Goal: Use online tool/utility: Utilize a website feature to perform a specific function

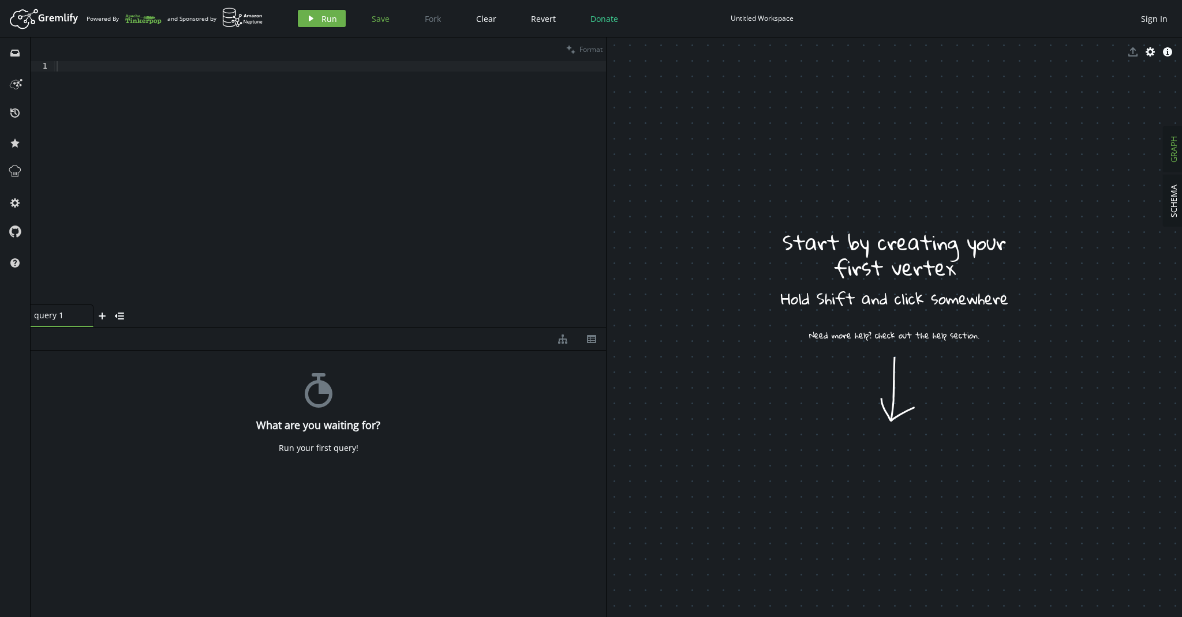
click at [376, 20] on span "Save" at bounding box center [381, 18] width 18 height 11
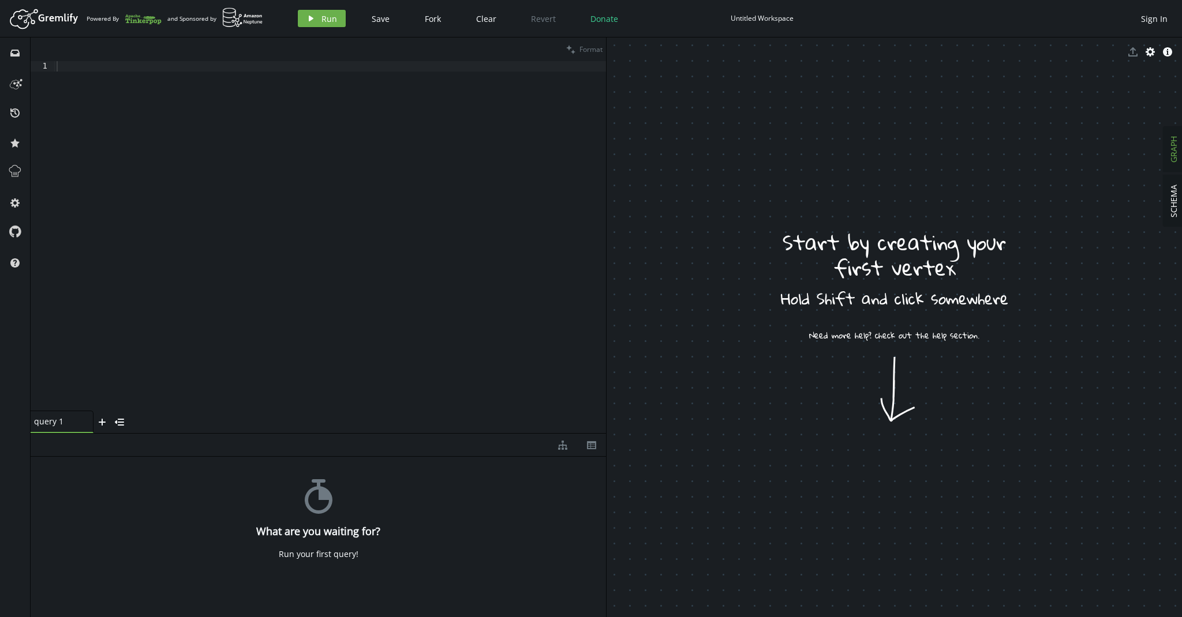
drag, startPoint x: 296, startPoint y: 327, endPoint x: 306, endPoint y: 433, distance: 106.7
click at [306, 433] on div at bounding box center [318, 433] width 575 height 1
click at [16, 51] on icon "inbox" at bounding box center [14, 52] width 9 height 9
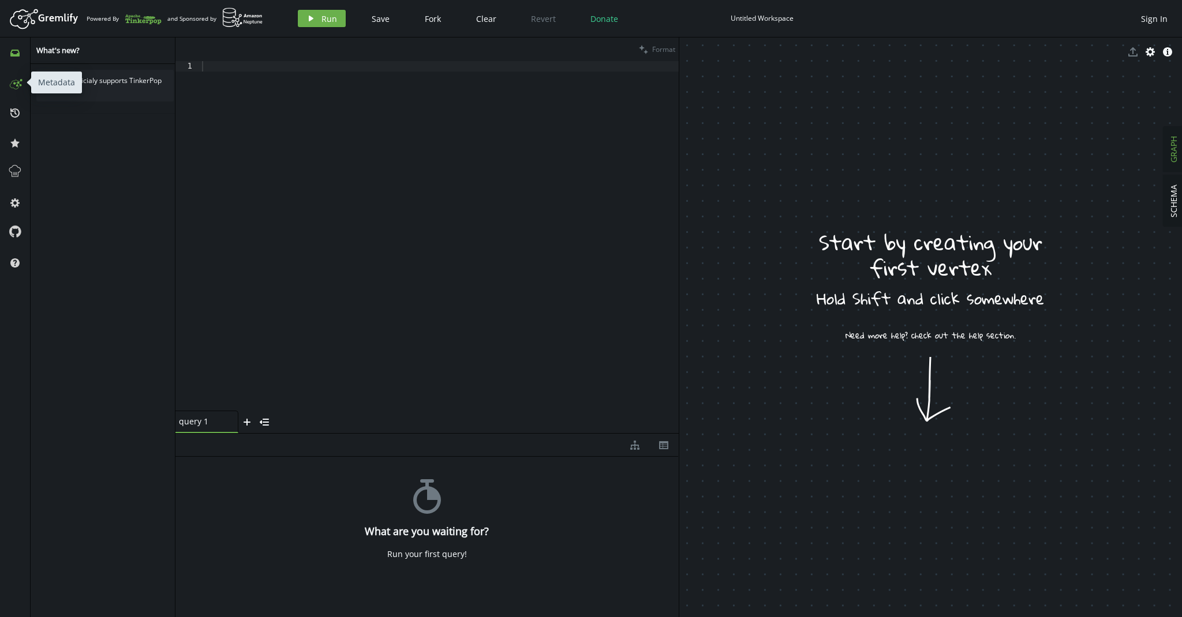
click at [16, 84] on icon at bounding box center [15, 82] width 18 height 18
click at [15, 169] on icon at bounding box center [15, 171] width 15 height 15
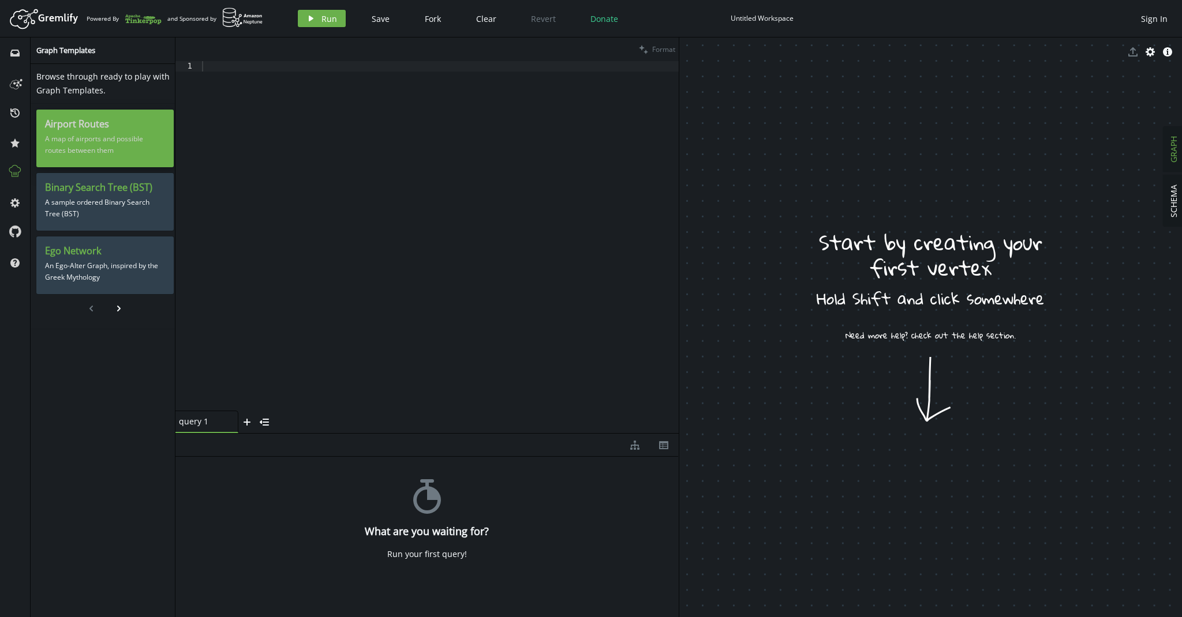
click at [115, 126] on h3 "Airport Routes" at bounding box center [105, 124] width 120 height 12
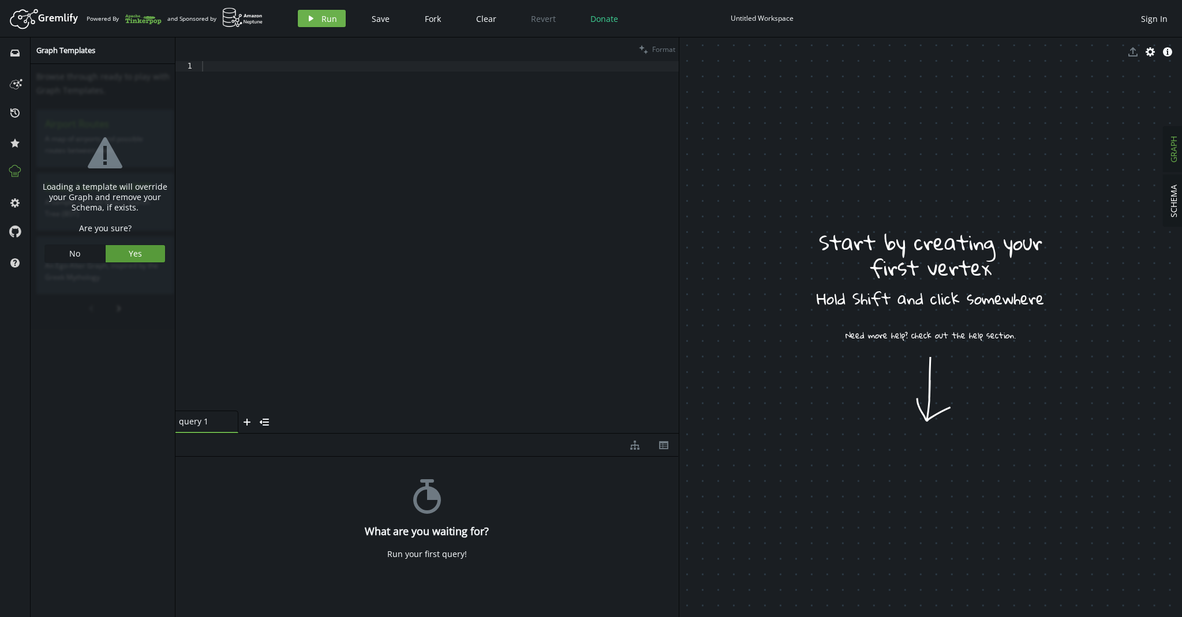
click at [124, 254] on button "Yes" at bounding box center [136, 253] width 60 height 17
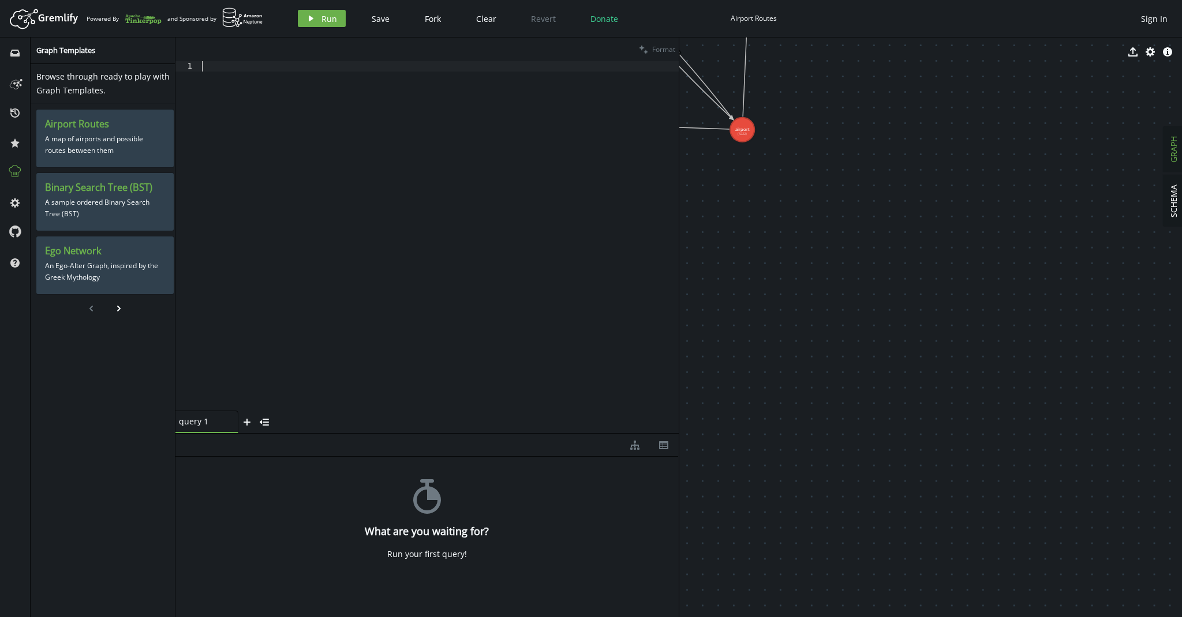
drag, startPoint x: 568, startPoint y: 170, endPoint x: 501, endPoint y: 286, distance: 133.7
click at [501, 287] on div at bounding box center [439, 246] width 479 height 370
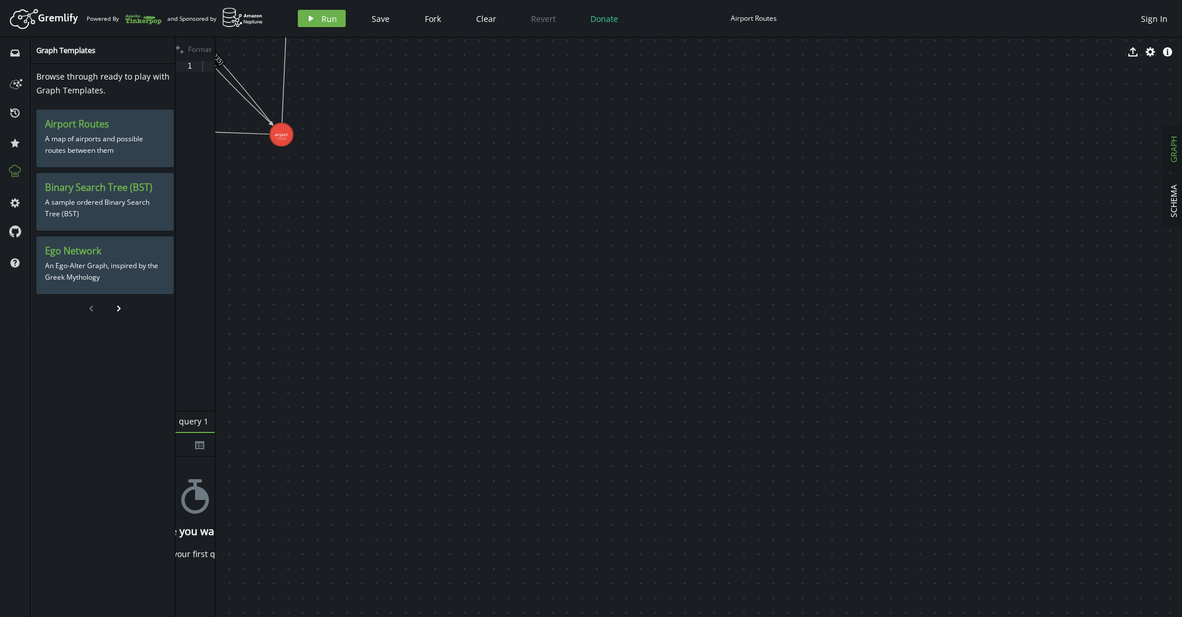
drag, startPoint x: 679, startPoint y: 192, endPoint x: 215, endPoint y: 209, distance: 464.3
click at [215, 209] on div at bounding box center [215, 328] width 1 height 580
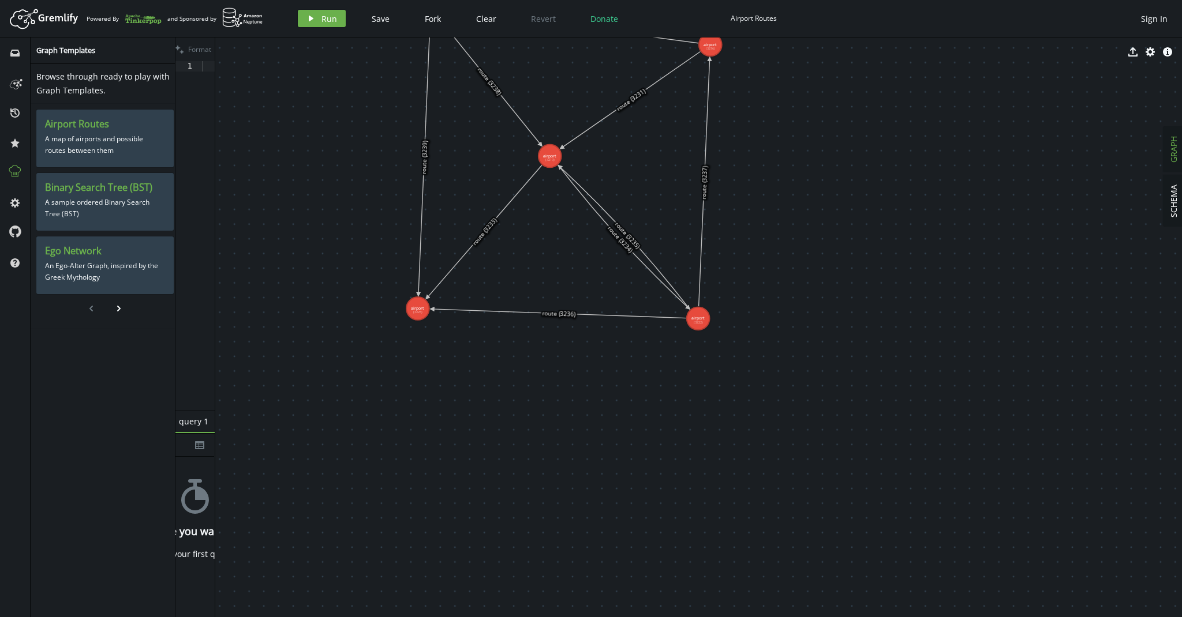
drag, startPoint x: 352, startPoint y: 206, endPoint x: 758, endPoint y: 428, distance: 462.3
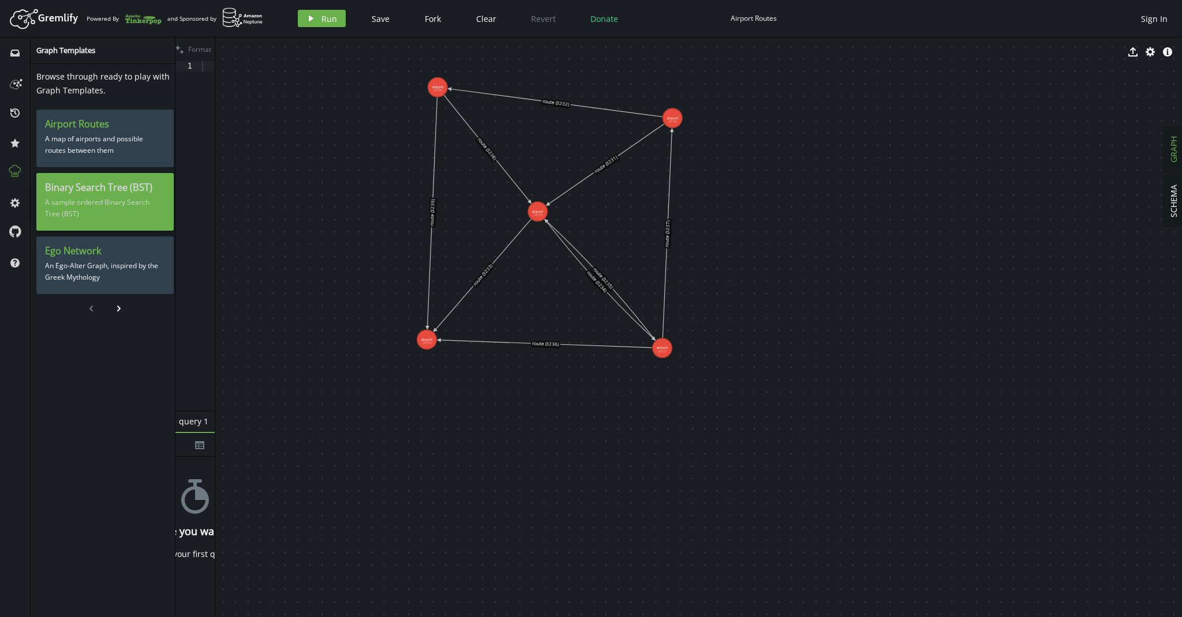
click at [70, 209] on p "A sample ordered Binary Search Tree (BST)" at bounding box center [105, 208] width 120 height 29
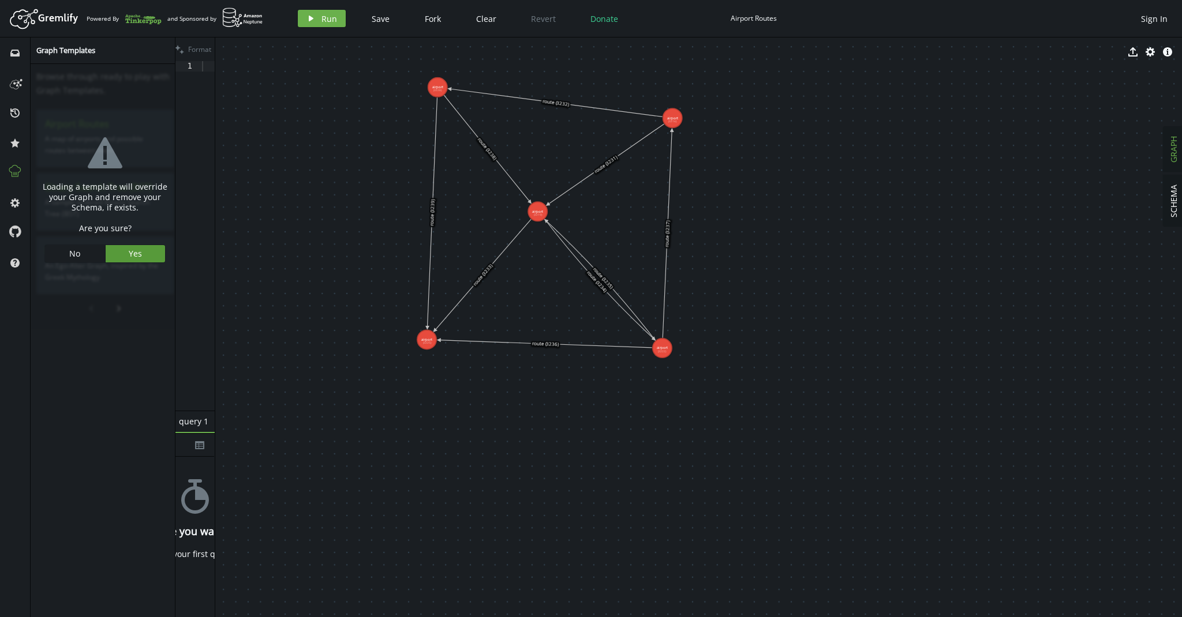
click at [138, 257] on button "Yes" at bounding box center [136, 253] width 60 height 17
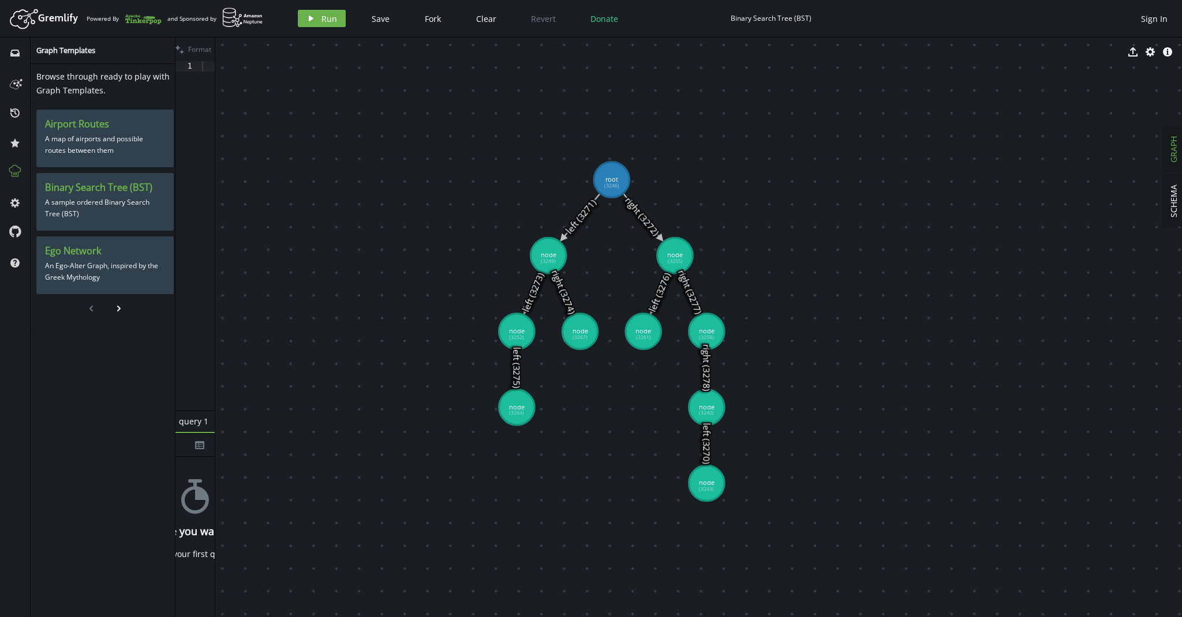
drag, startPoint x: 713, startPoint y: 385, endPoint x: 406, endPoint y: 124, distance: 402.8
click at [113, 258] on p "An Ego-Alter Graph, inspired by the Greek Mythology" at bounding box center [105, 271] width 120 height 29
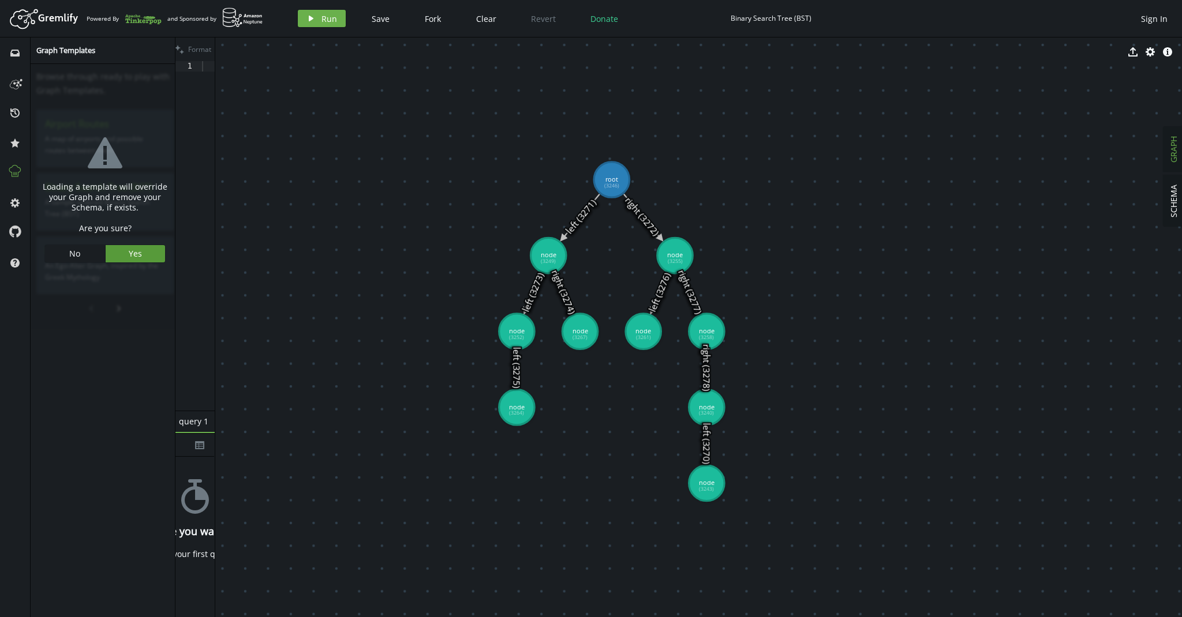
click at [129, 249] on span "Yes" at bounding box center [135, 253] width 13 height 11
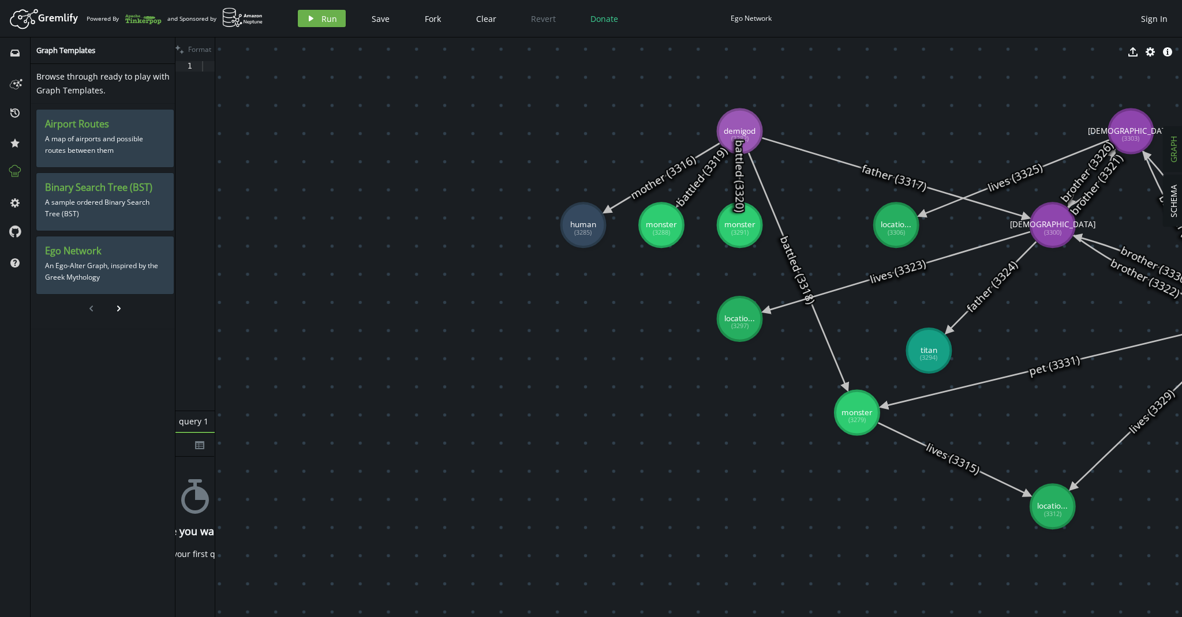
drag, startPoint x: 661, startPoint y: 330, endPoint x: 945, endPoint y: 316, distance: 283.7
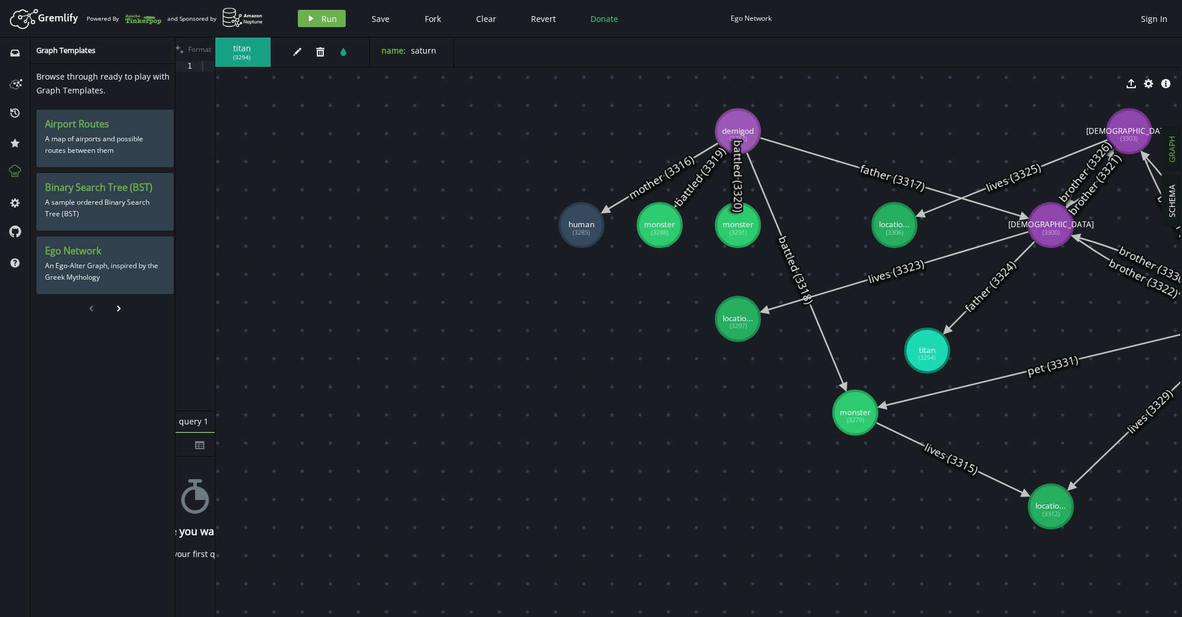
scroll to position [0, 2]
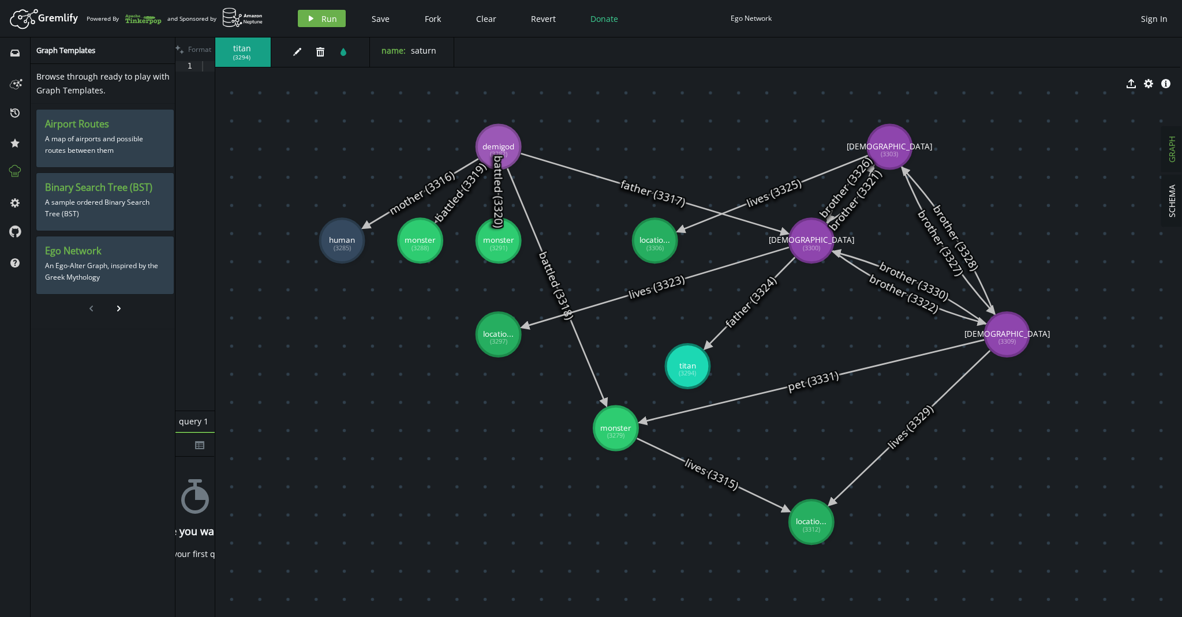
drag, startPoint x: 959, startPoint y: 294, endPoint x: 720, endPoint y: 309, distance: 240.0
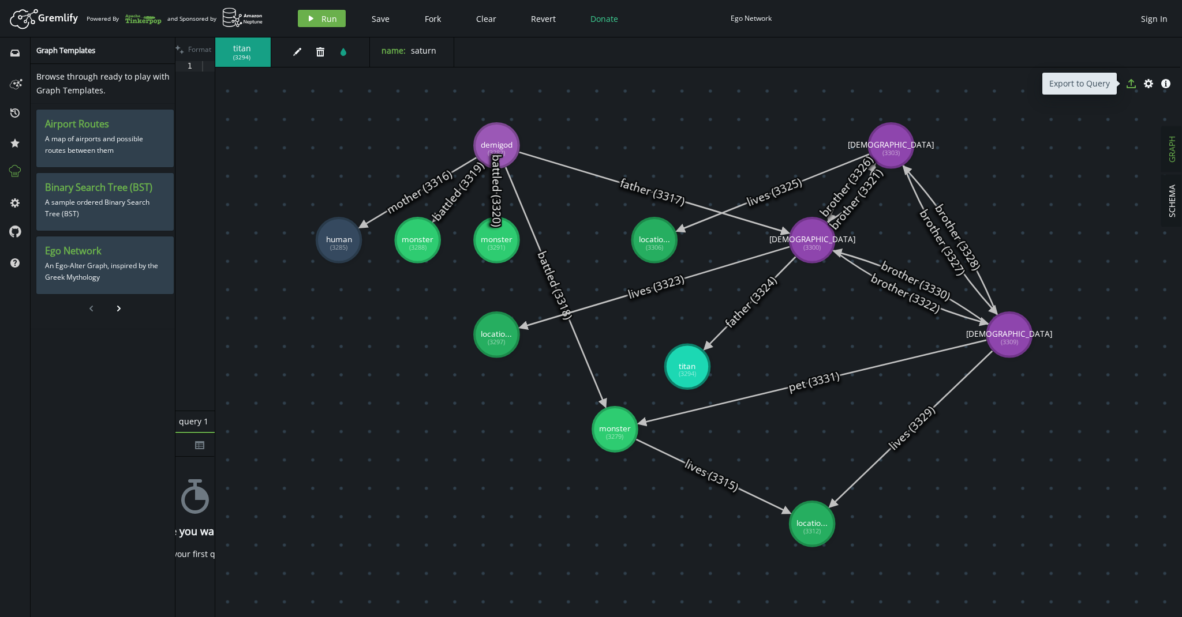
click at [1132, 83] on icon "export" at bounding box center [1130, 83] width 9 height 9
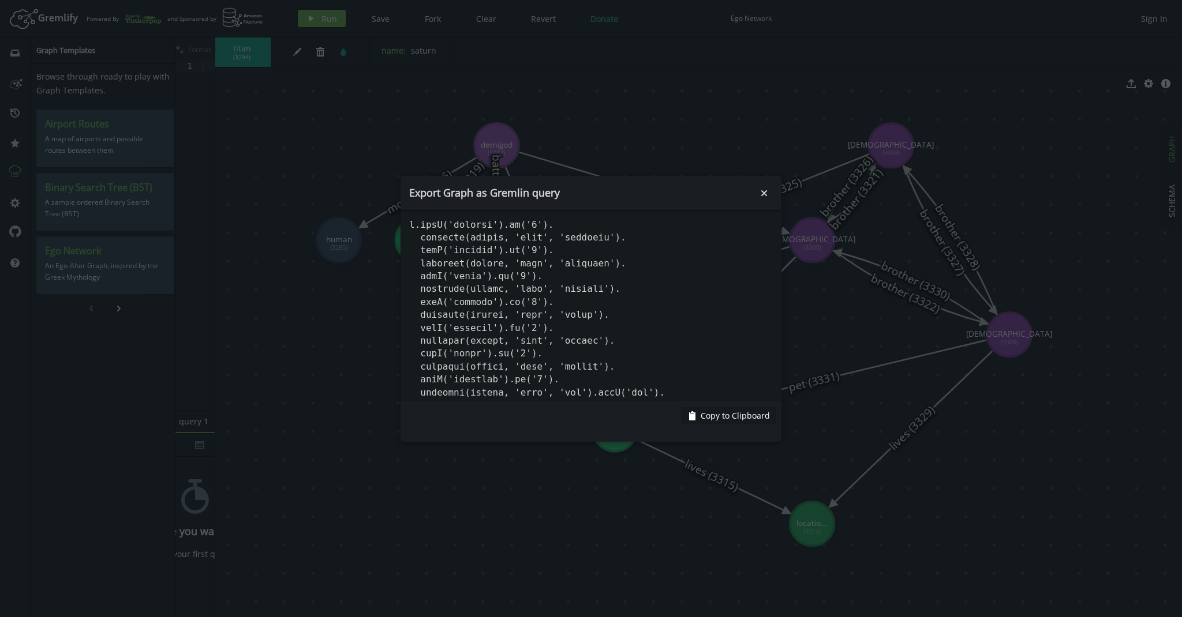
click at [806, 344] on body "Artboard Created with Sketch. Powered By and Sponsored by play Run Save Fork Cl…" at bounding box center [591, 308] width 1182 height 617
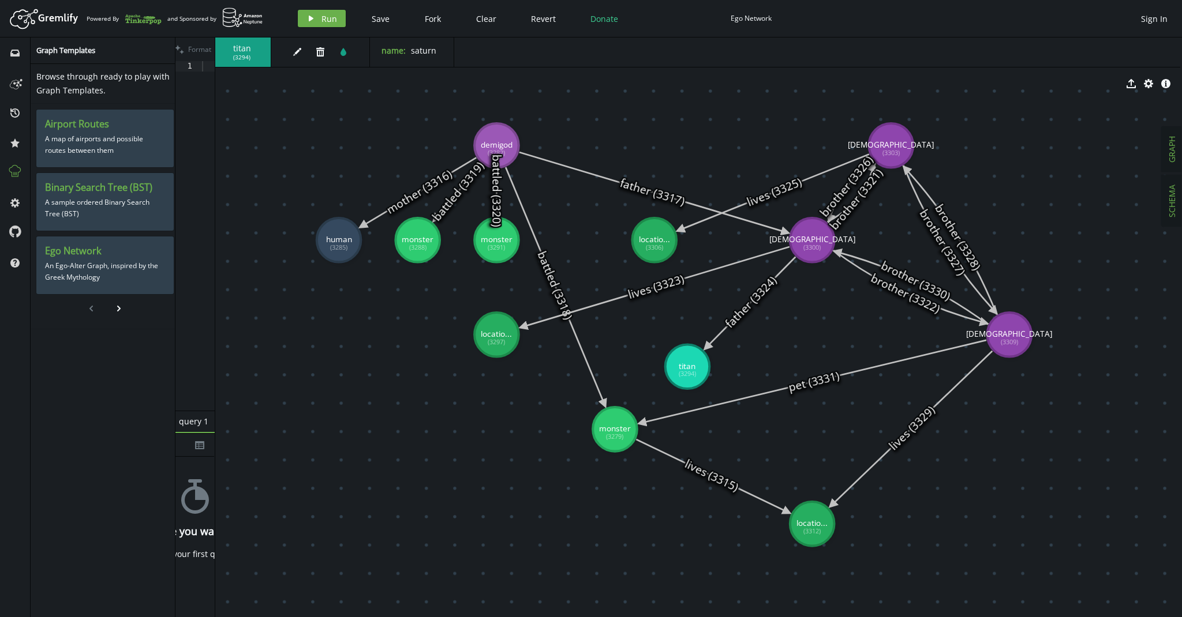
click at [1175, 204] on span "SCHEMA" at bounding box center [1171, 201] width 11 height 33
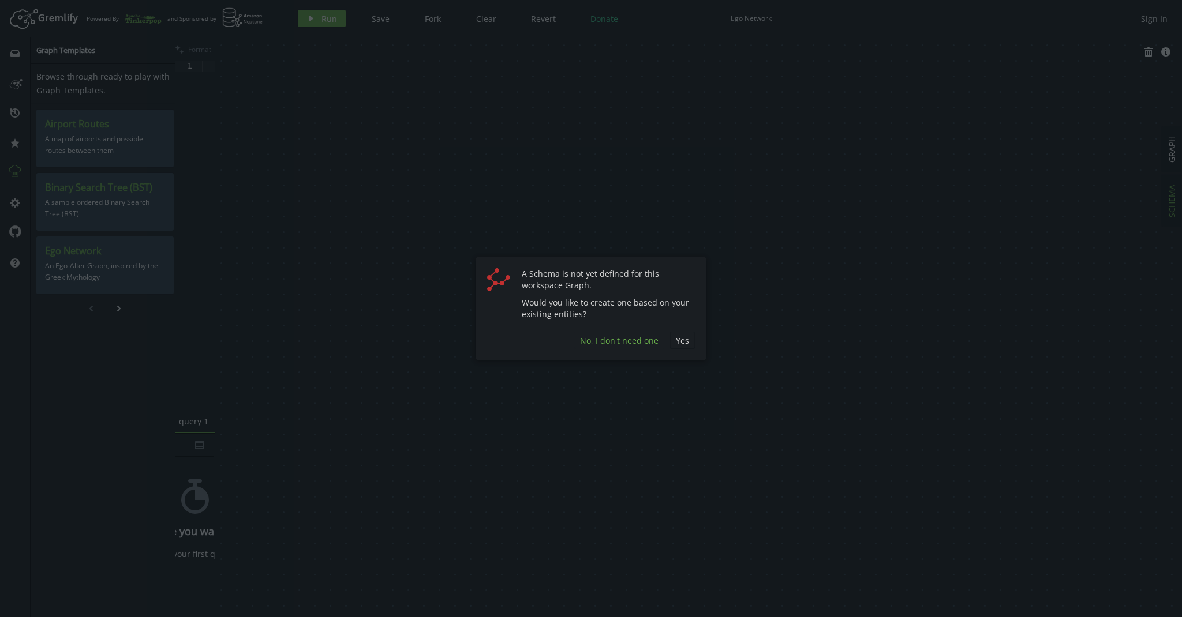
click at [639, 342] on span "No, I don't need one" at bounding box center [619, 340] width 78 height 11
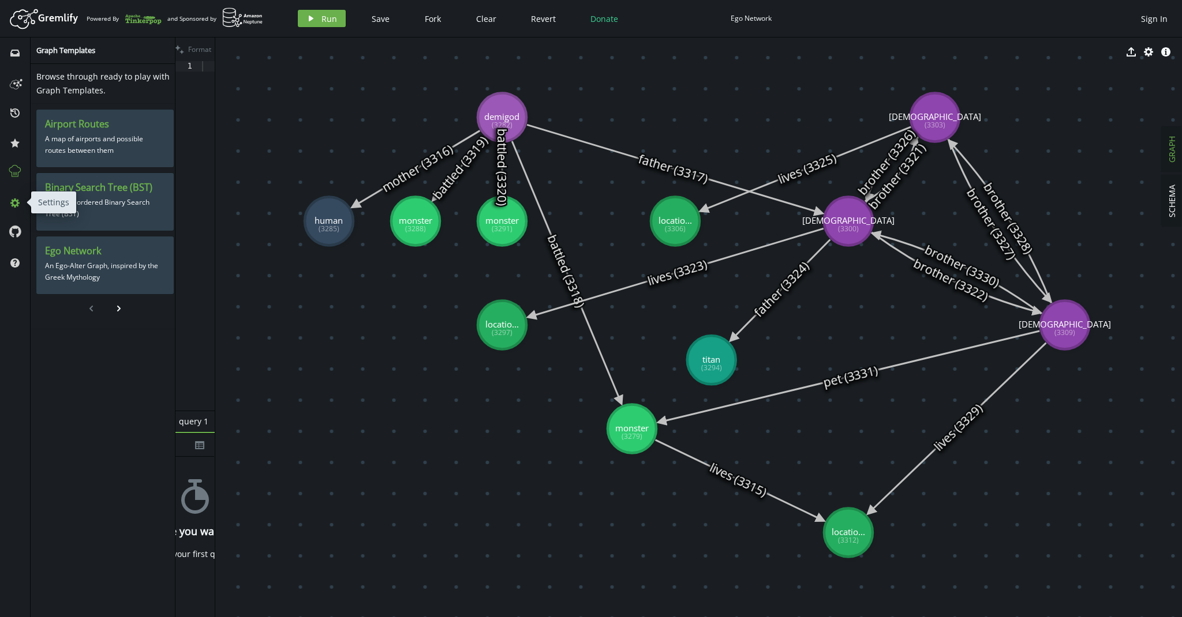
click at [14, 200] on icon at bounding box center [14, 203] width 9 height 9
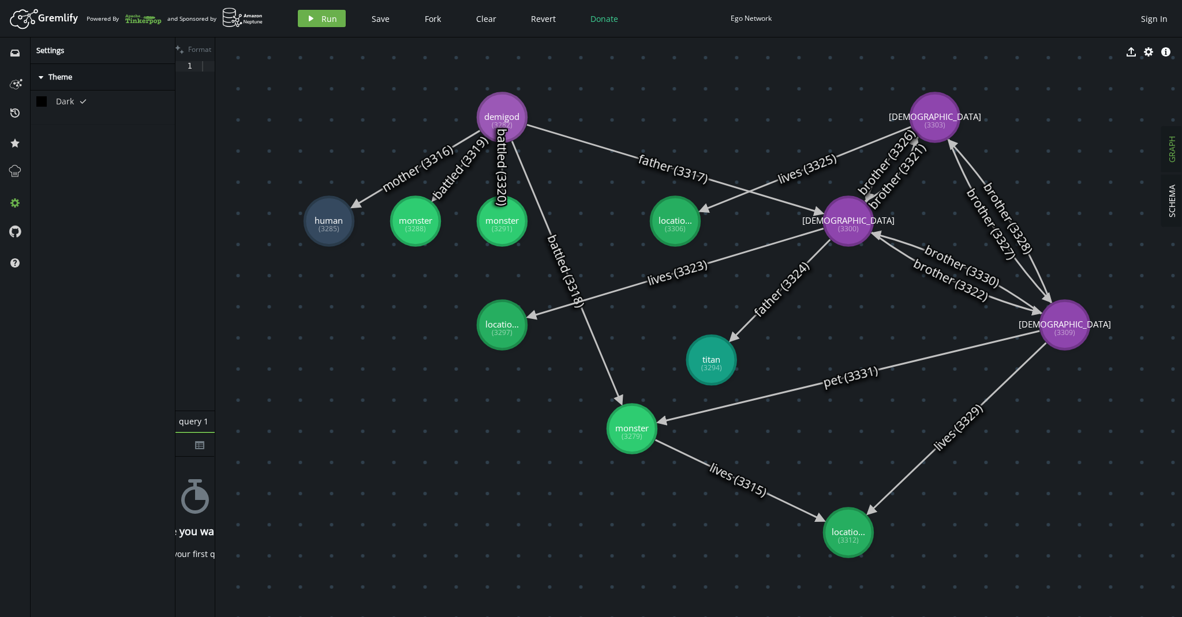
click at [59, 99] on span "Dark" at bounding box center [65, 101] width 18 height 10
click at [42, 100] on circle at bounding box center [41, 101] width 18 height 18
click at [83, 99] on icon "tick" at bounding box center [83, 101] width 7 height 7
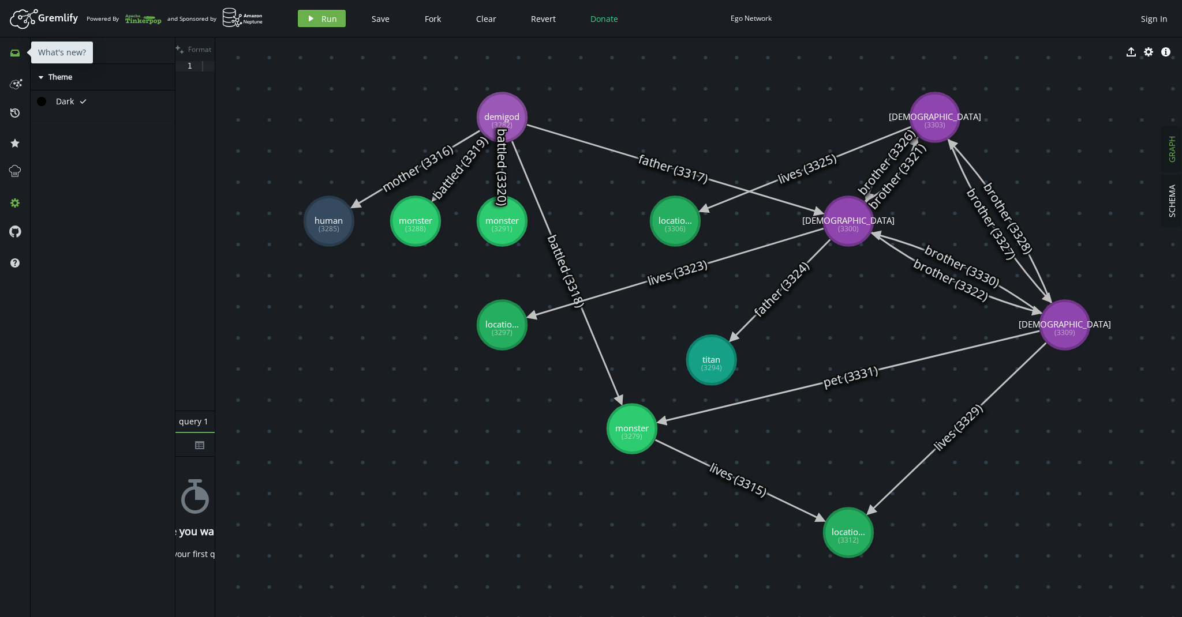
click at [15, 51] on icon "inbox" at bounding box center [14, 52] width 9 height 9
click at [377, 20] on span "Save" at bounding box center [381, 18] width 18 height 11
click at [429, 21] on span "Fork" at bounding box center [433, 18] width 16 height 11
click at [542, 22] on span "Revert" at bounding box center [543, 18] width 25 height 11
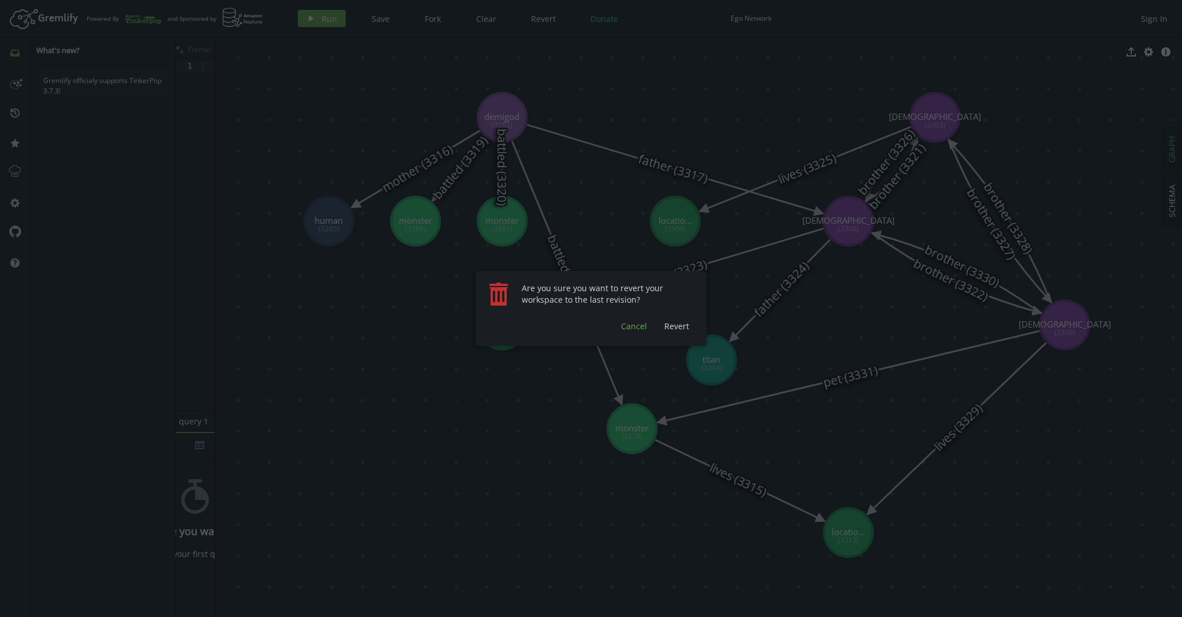
click at [632, 326] on span "Cancel" at bounding box center [634, 326] width 26 height 11
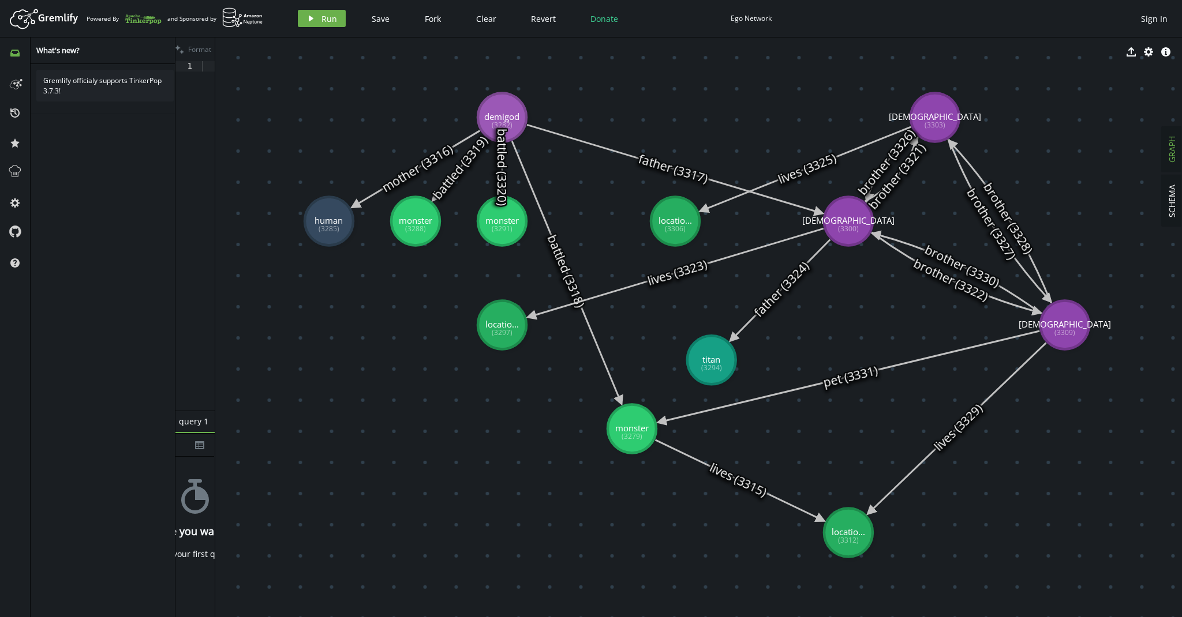
click at [238, 20] on img at bounding box center [242, 18] width 41 height 20
click at [1148, 55] on icon "button" at bounding box center [1148, 51] width 9 height 9
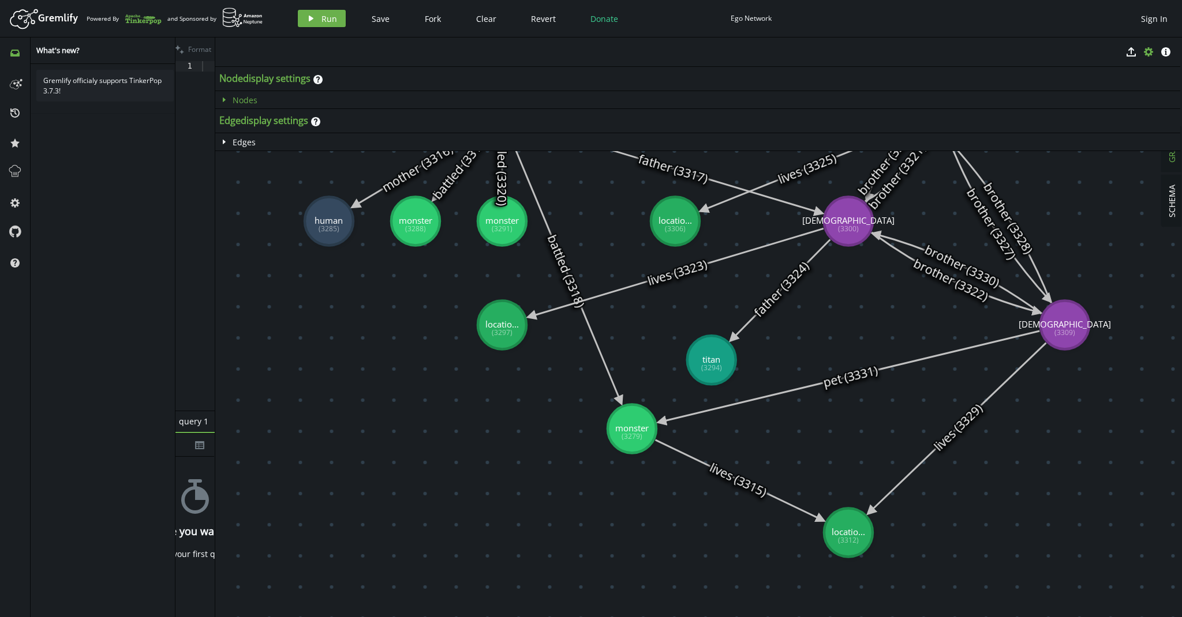
click at [226, 100] on icon "caret-right" at bounding box center [223, 99] width 9 height 9
select select "label"
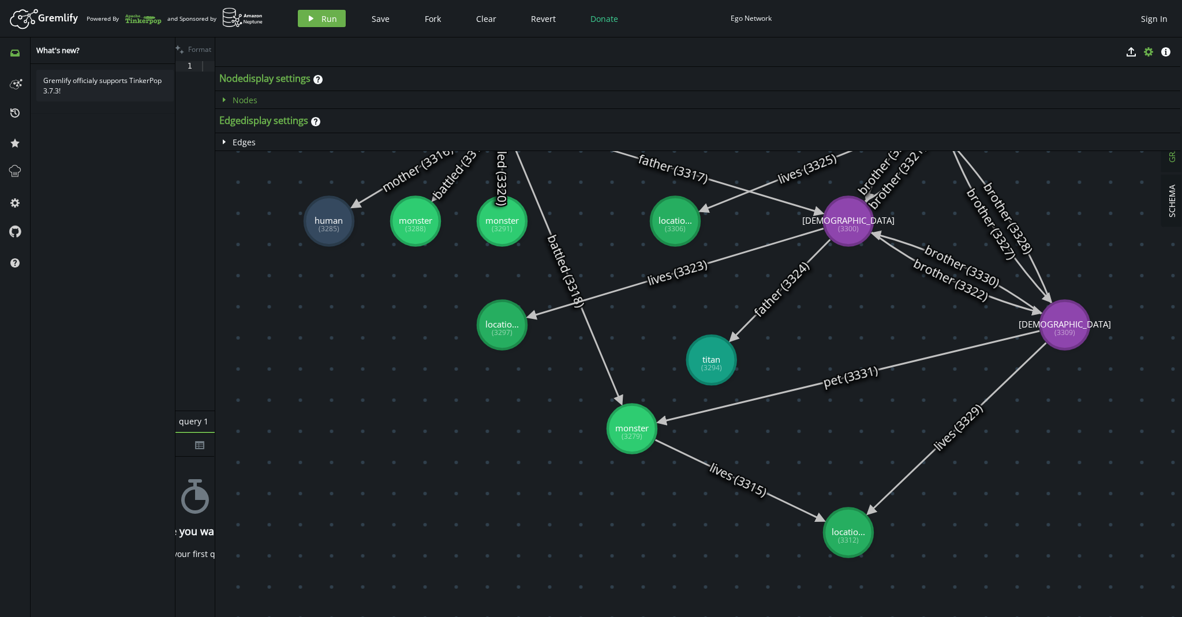
select select "label"
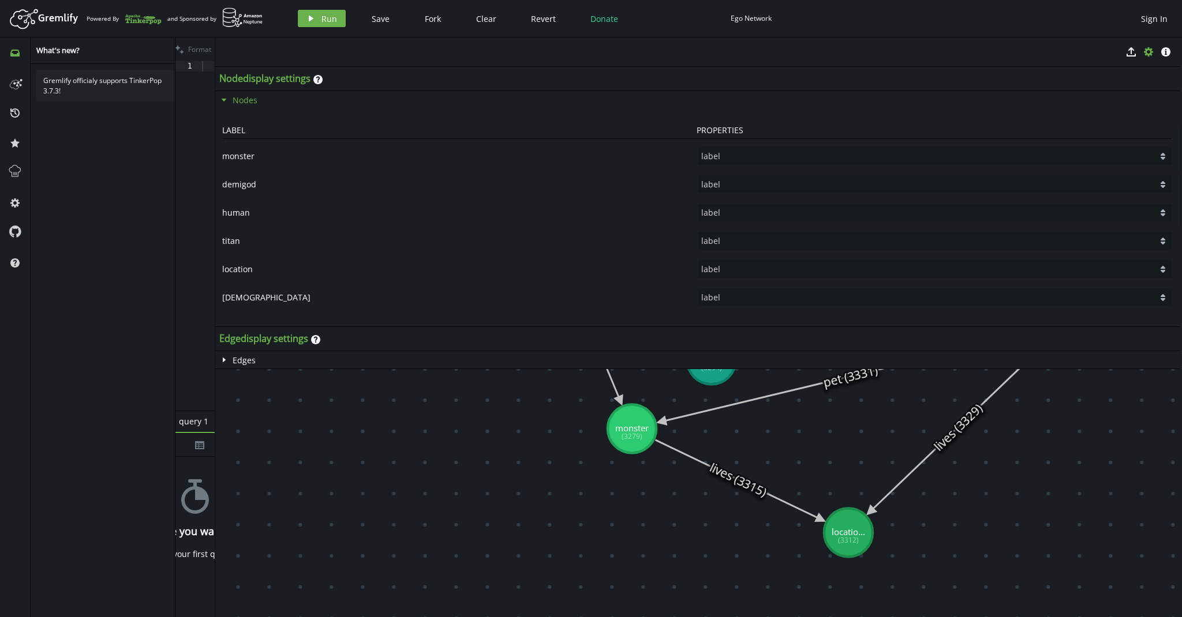
click at [225, 100] on icon "caret-down" at bounding box center [223, 99] width 9 height 9
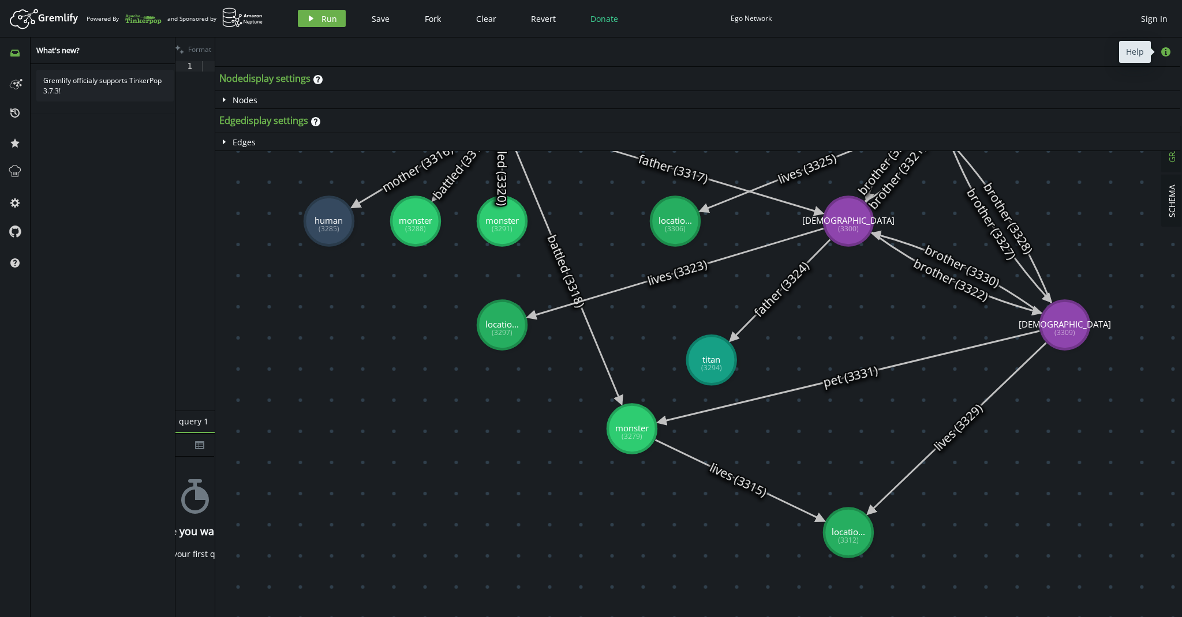
click at [1165, 54] on icon "info-sign" at bounding box center [1165, 51] width 9 height 9
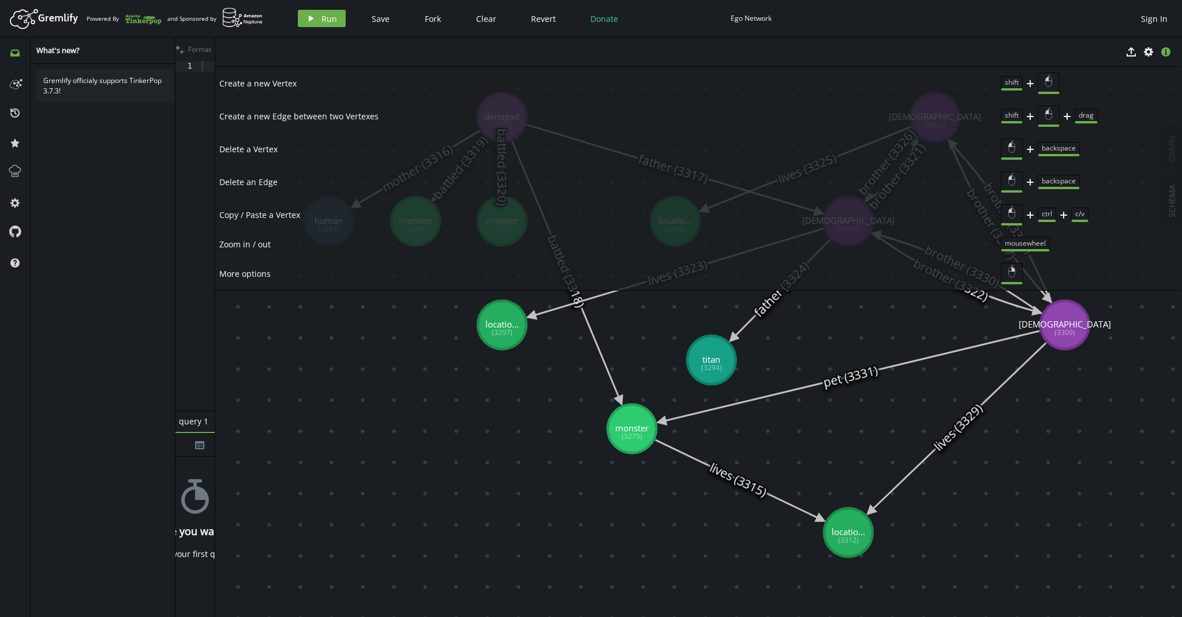
click at [868, 96] on li "Create a new Vertex shift plus" at bounding box center [697, 83] width 967 height 33
click at [1167, 54] on icon "button" at bounding box center [1165, 51] width 9 height 9
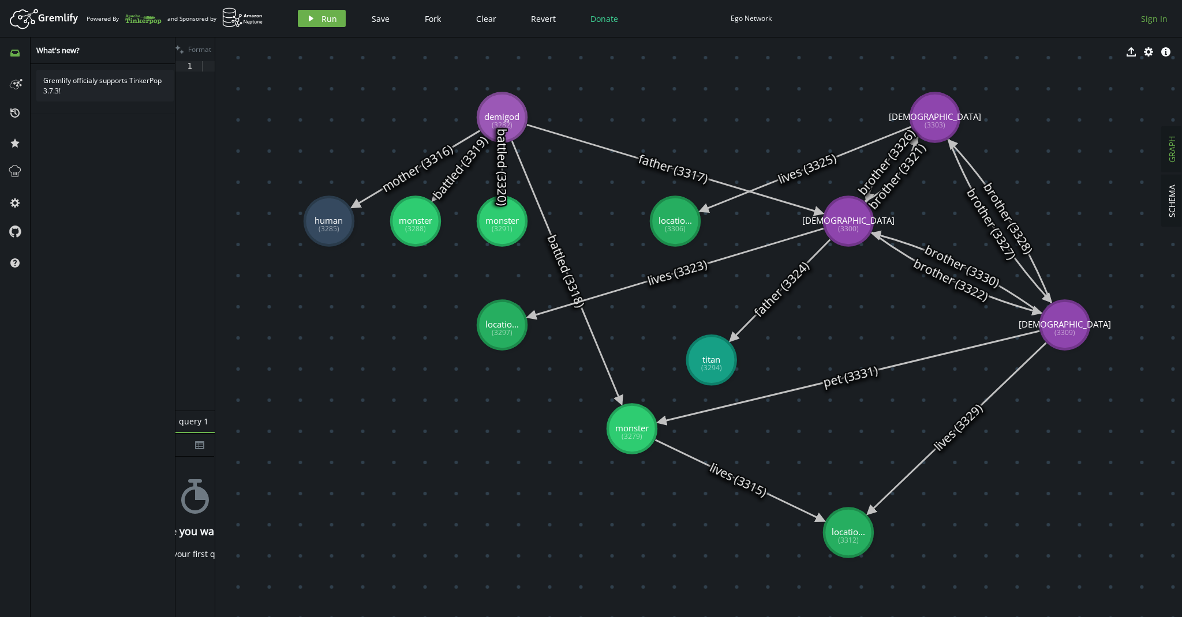
click at [1154, 20] on span "Sign In" at bounding box center [1154, 18] width 27 height 11
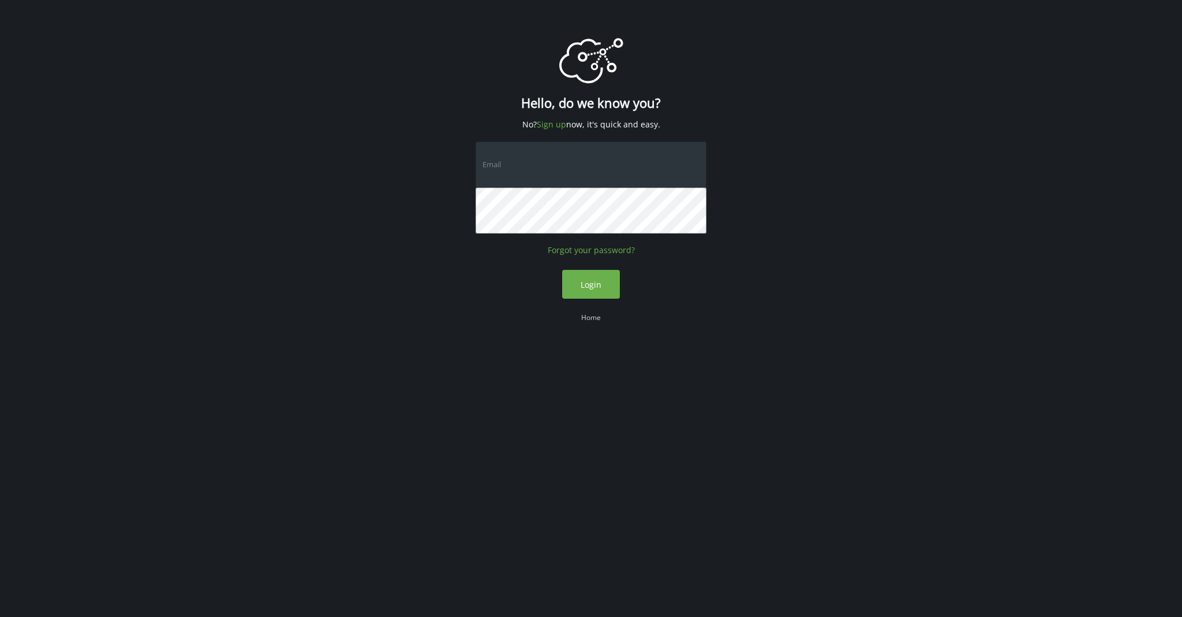
drag, startPoint x: 868, startPoint y: 221, endPoint x: 886, endPoint y: 217, distance: 18.3
click at [883, 218] on div "logo Created with Sketch. Hello, do we know you? No? Sign up now, it's quick an…" at bounding box center [591, 187] width 1182 height 375
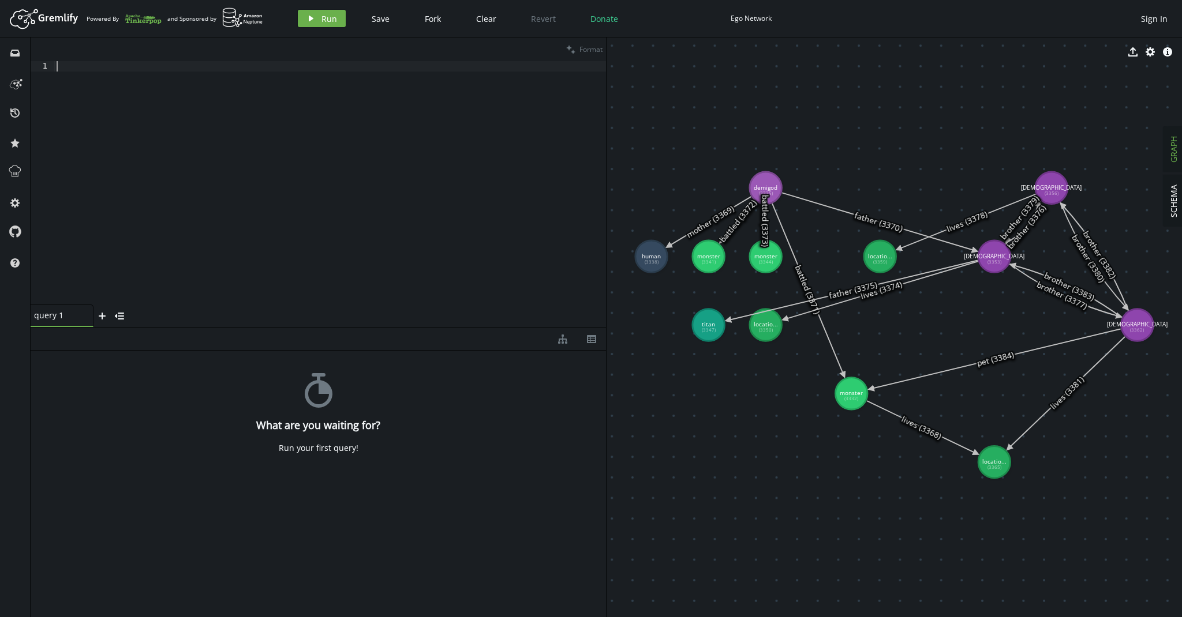
click at [605, 281] on div at bounding box center [330, 193] width 552 height 264
click at [606, 281] on div "clean Format 1 XXXXXXXXXXXXXXXXXXXXXXXXXXXXXXXXXXXXXXXXXXXXXXXXXXXXXXXXXXXXXXXX…" at bounding box center [606, 328] width 1151 height 580
click at [602, 282] on div at bounding box center [330, 193] width 552 height 264
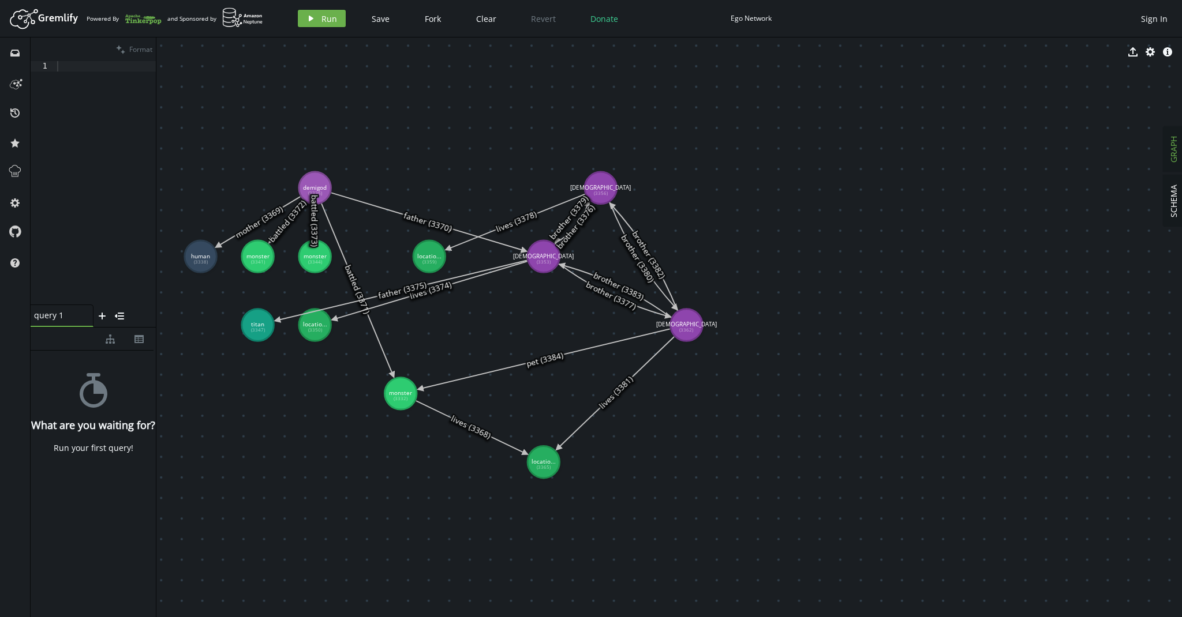
drag, startPoint x: 606, startPoint y: 281, endPoint x: 162, endPoint y: 267, distance: 444.6
click at [156, 267] on div at bounding box center [156, 328] width 1 height 580
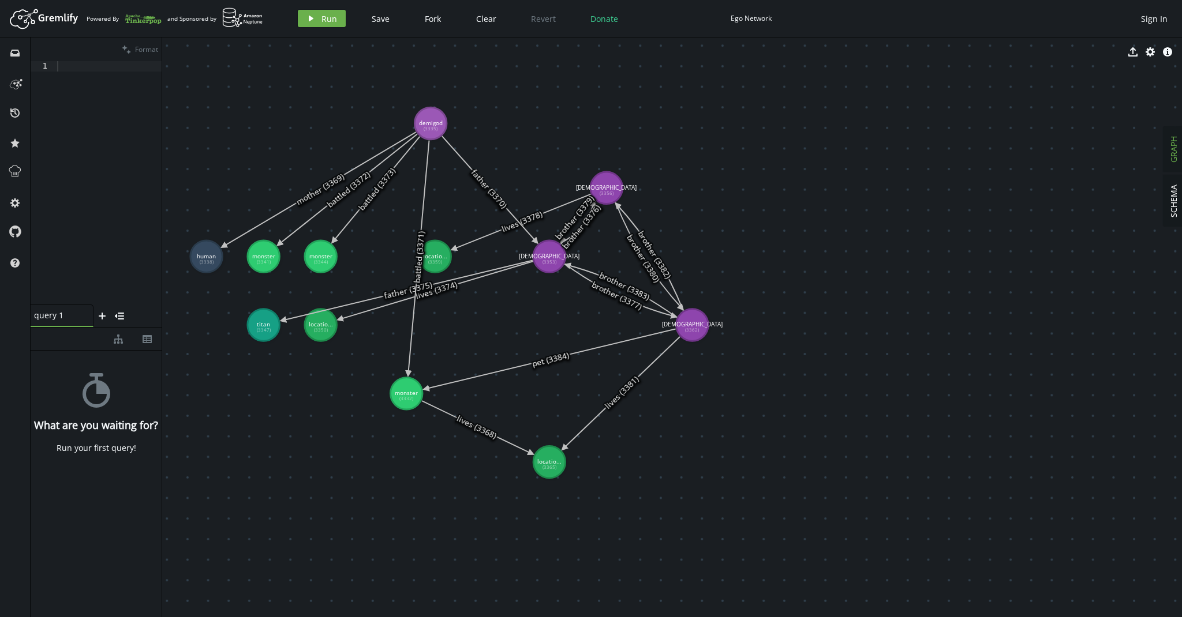
drag, startPoint x: 318, startPoint y: 175, endPoint x: 430, endPoint y: 123, distance: 123.9
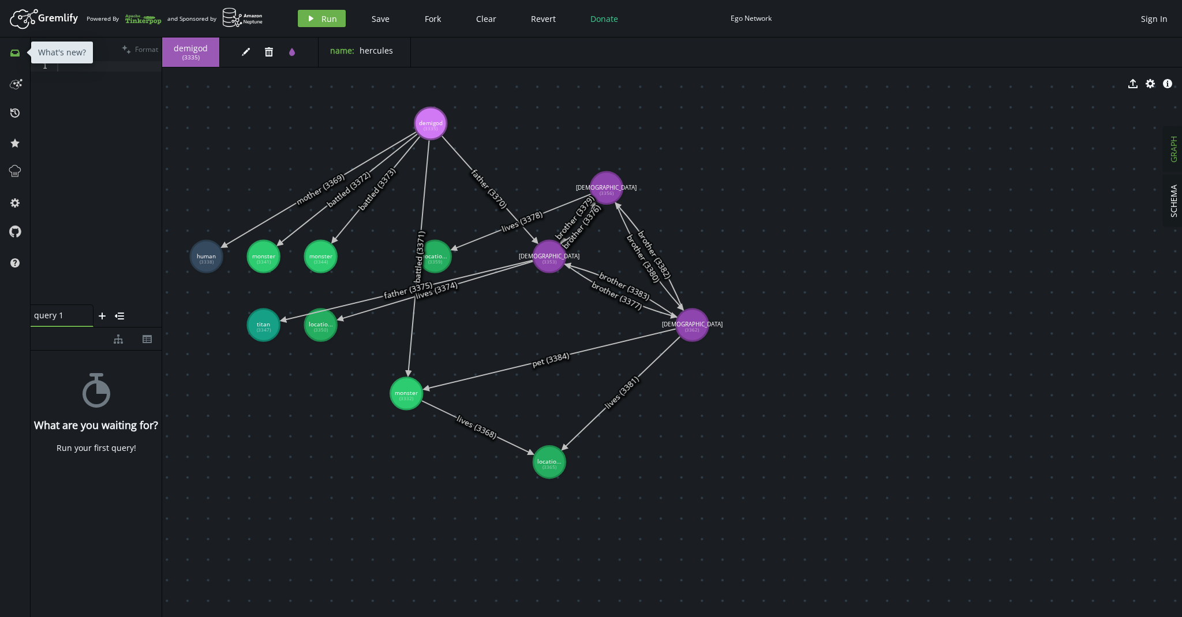
click at [17, 53] on icon at bounding box center [14, 53] width 9 height 7
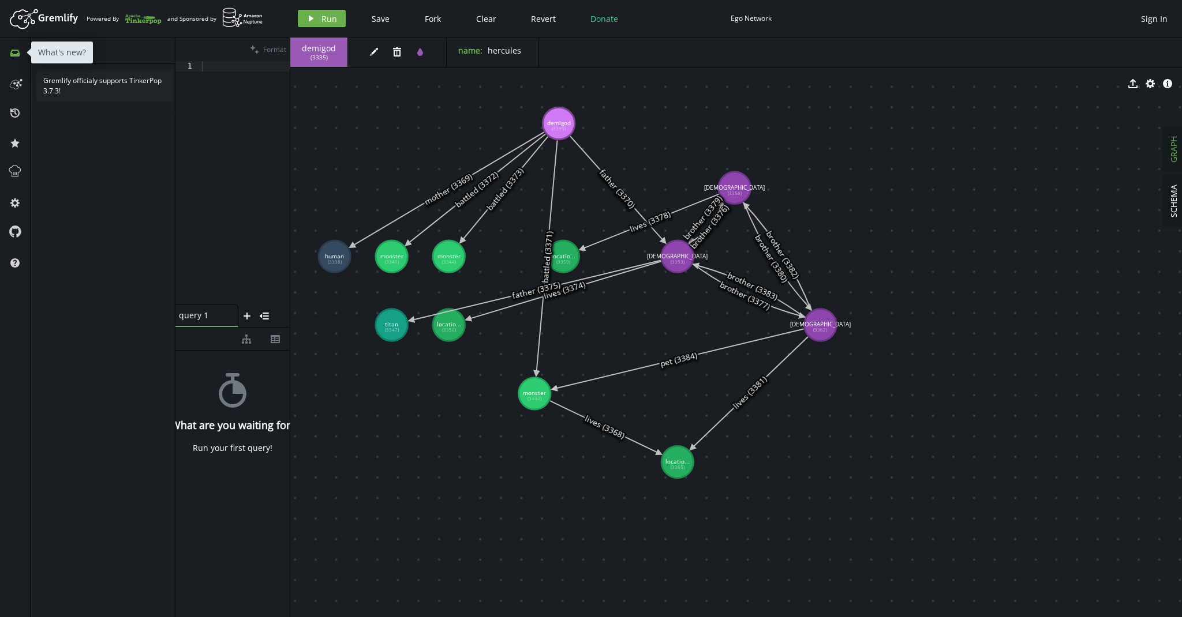
click at [17, 53] on icon at bounding box center [14, 53] width 9 height 7
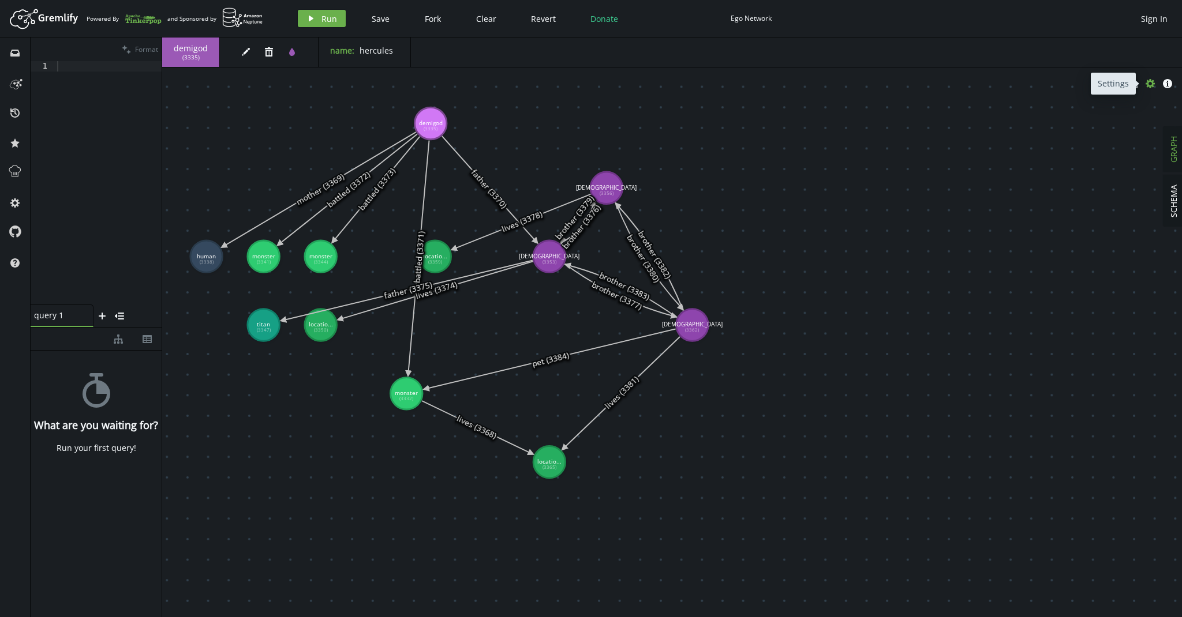
click at [1150, 84] on icon "cog" at bounding box center [1149, 83] width 9 height 9
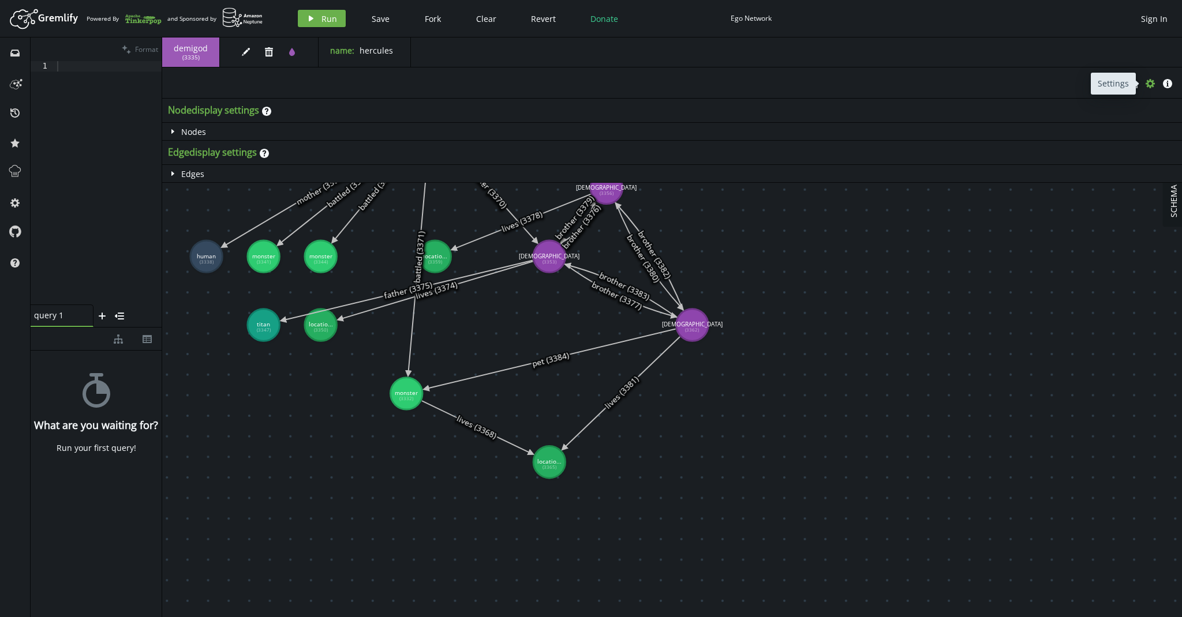
click at [1150, 84] on icon "cog" at bounding box center [1149, 83] width 9 height 9
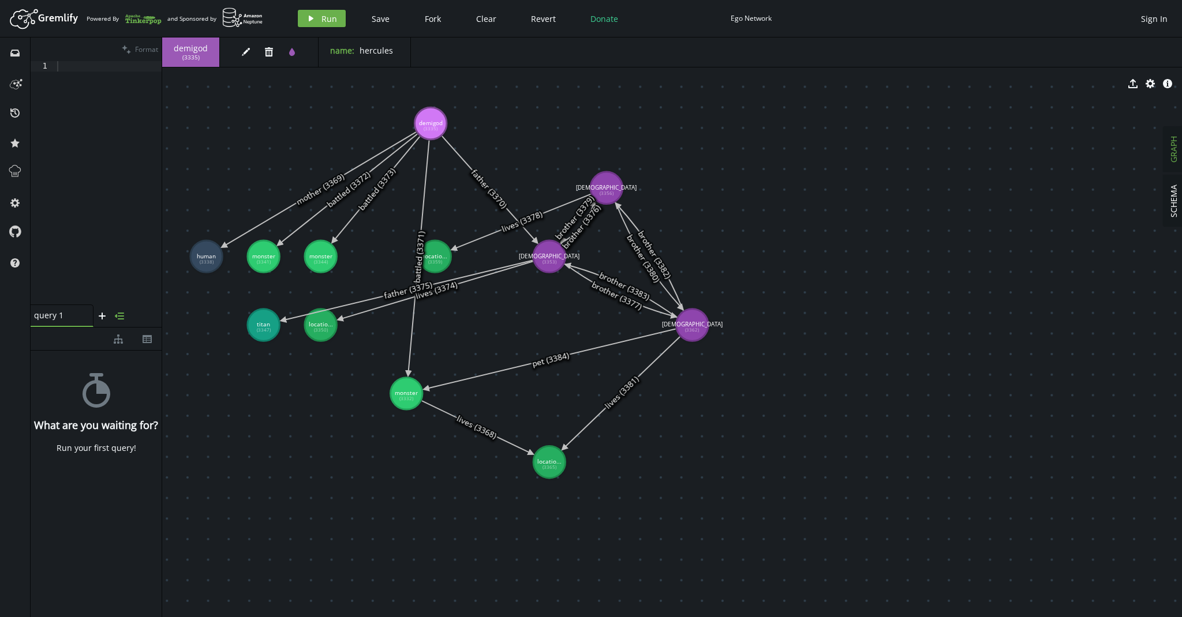
click at [122, 317] on icon "menu-closed" at bounding box center [119, 316] width 9 height 9
click at [42, 318] on icon "button" at bounding box center [39, 318] width 9 height 7
click at [104, 317] on icon "plus" at bounding box center [102, 316] width 9 height 9
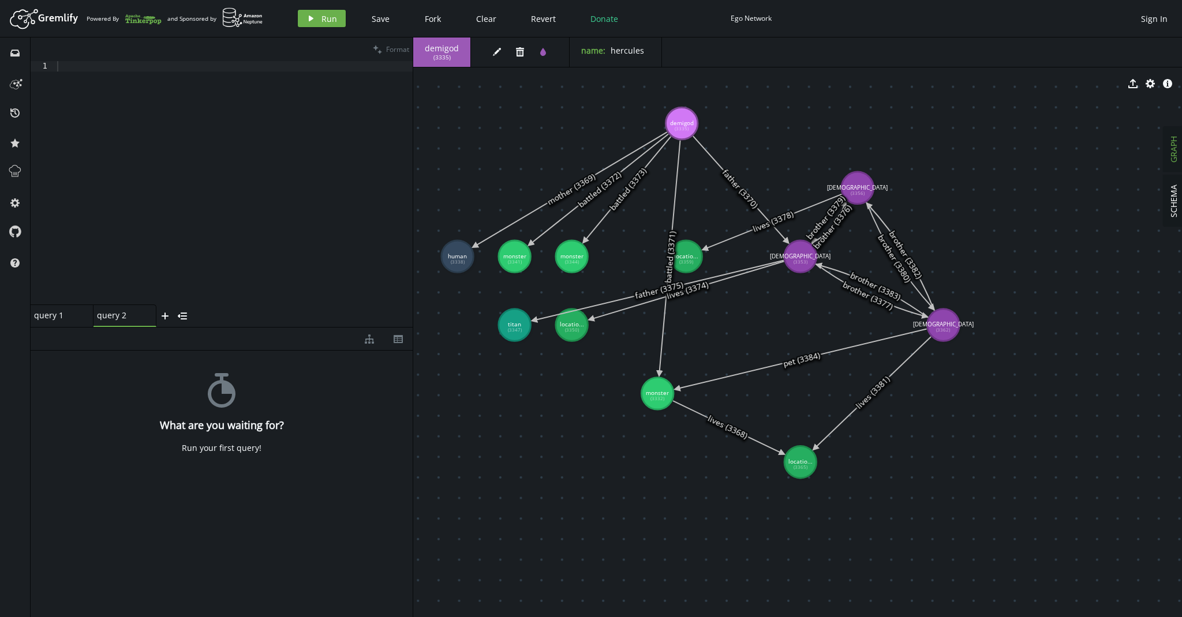
drag, startPoint x: 161, startPoint y: 321, endPoint x: 412, endPoint y: 330, distance: 251.2
click at [413, 330] on div at bounding box center [413, 328] width 1 height 580
click at [117, 323] on div "query 2 query 2 small-cross" at bounding box center [126, 316] width 66 height 23
click at [53, 321] on div "query 1 query 1" at bounding box center [58, 316] width 49 height 12
click at [149, 316] on icon "small-cross" at bounding box center [150, 316] width 9 height 9
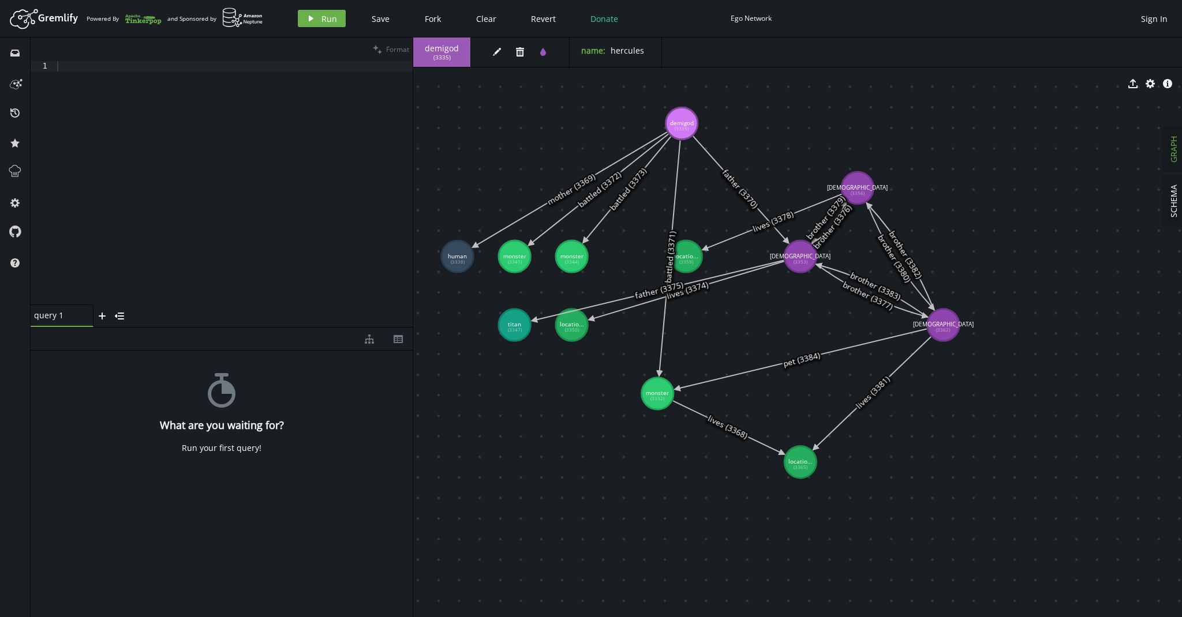
click at [204, 355] on div "stopwatch What are you waiting for? Run your first query!" at bounding box center [222, 481] width 382 height 261
click at [215, 449] on div "Run your first query!" at bounding box center [222, 448] width 80 height 10
click at [50, 314] on div "query 1 query 1" at bounding box center [58, 316] width 49 height 12
click at [58, 355] on div "stopwatch What are you waiting for? Run your first query!" at bounding box center [222, 481] width 382 height 261
click at [199, 415] on div "stopwatch What are you waiting for? Run your first query!" at bounding box center [222, 481] width 382 height 261
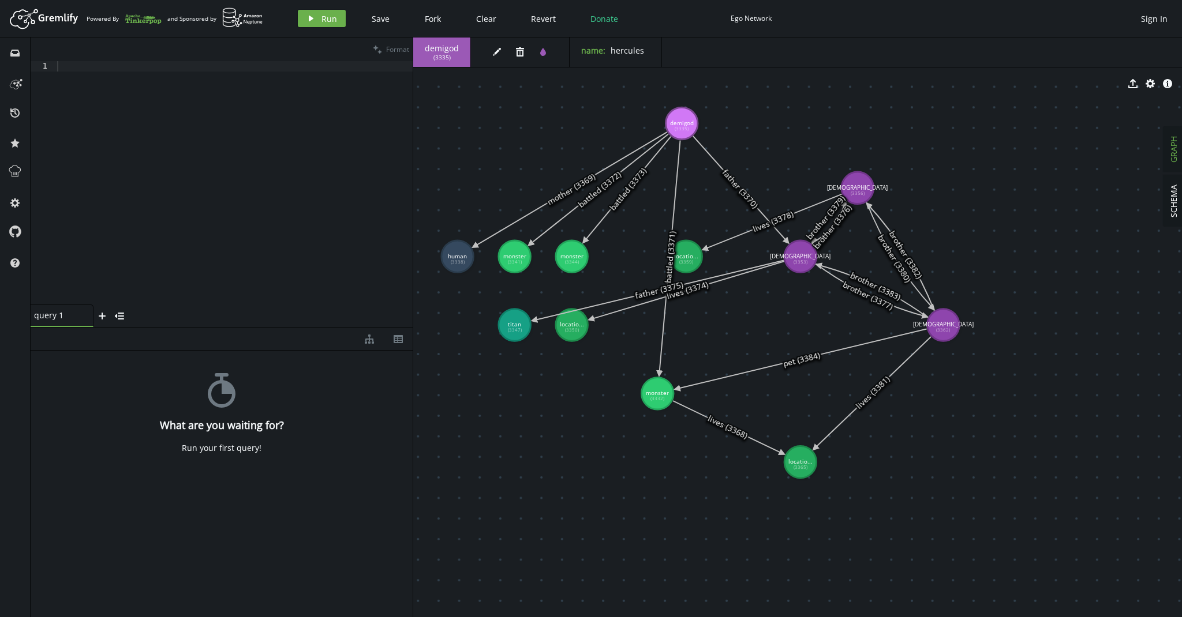
click at [226, 450] on div "Run your first query!" at bounding box center [222, 448] width 80 height 10
click at [447, 52] on span "demigod" at bounding box center [442, 48] width 34 height 10
click at [493, 58] on button "edit" at bounding box center [496, 51] width 17 height 17
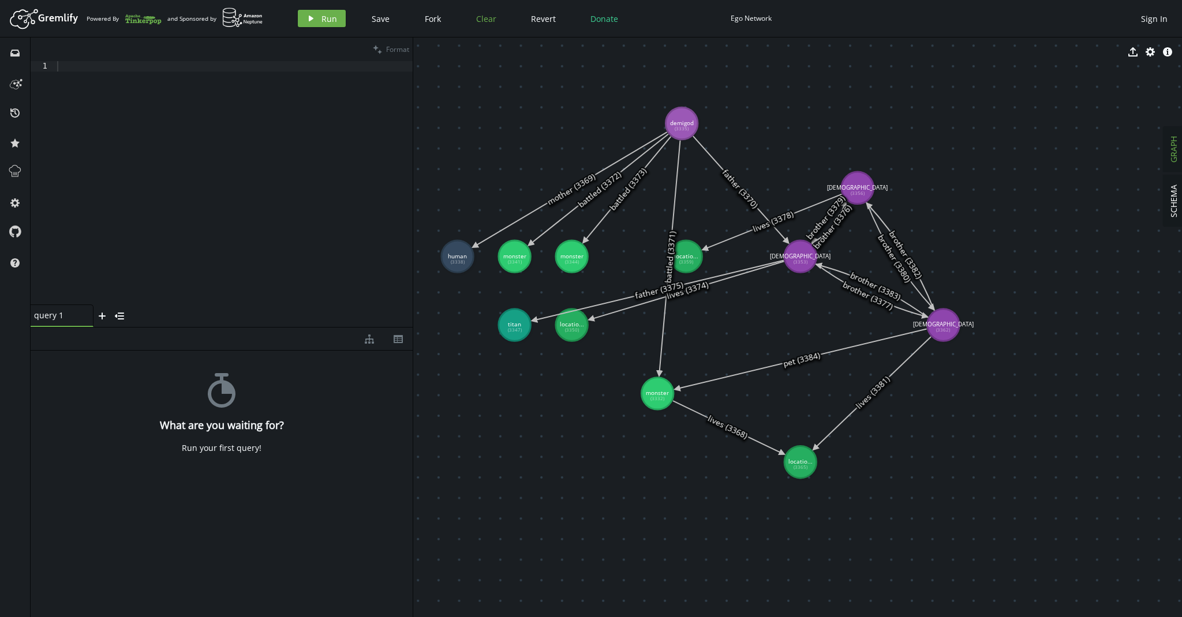
click at [482, 21] on span "Clear" at bounding box center [486, 18] width 20 height 11
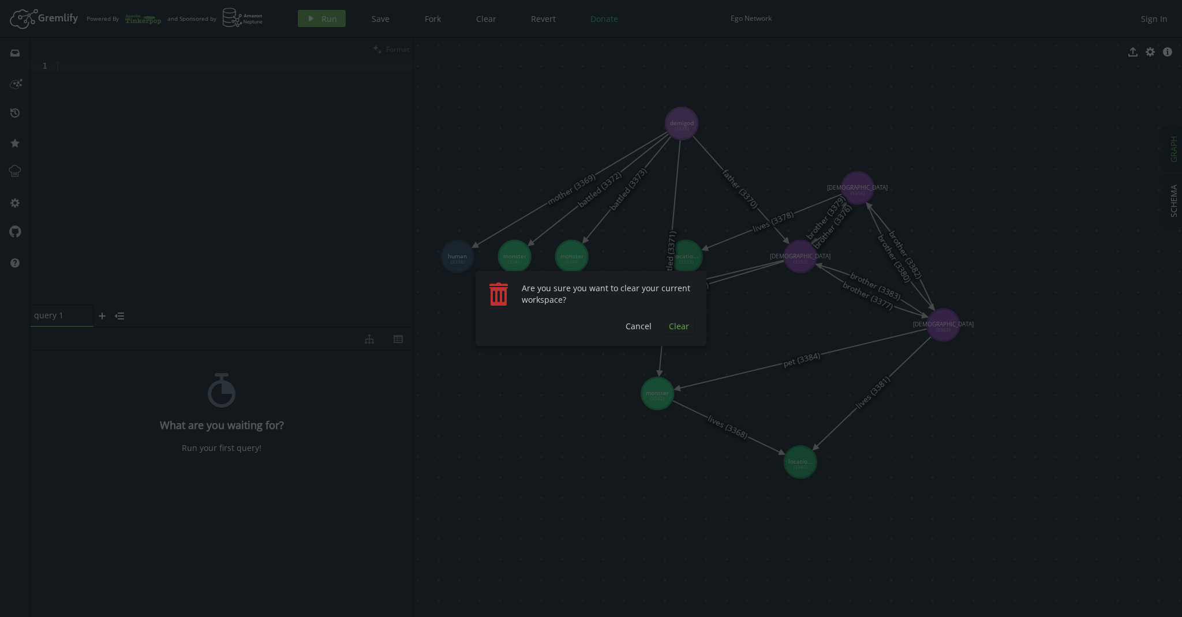
click at [679, 330] on span "Clear" at bounding box center [679, 326] width 20 height 11
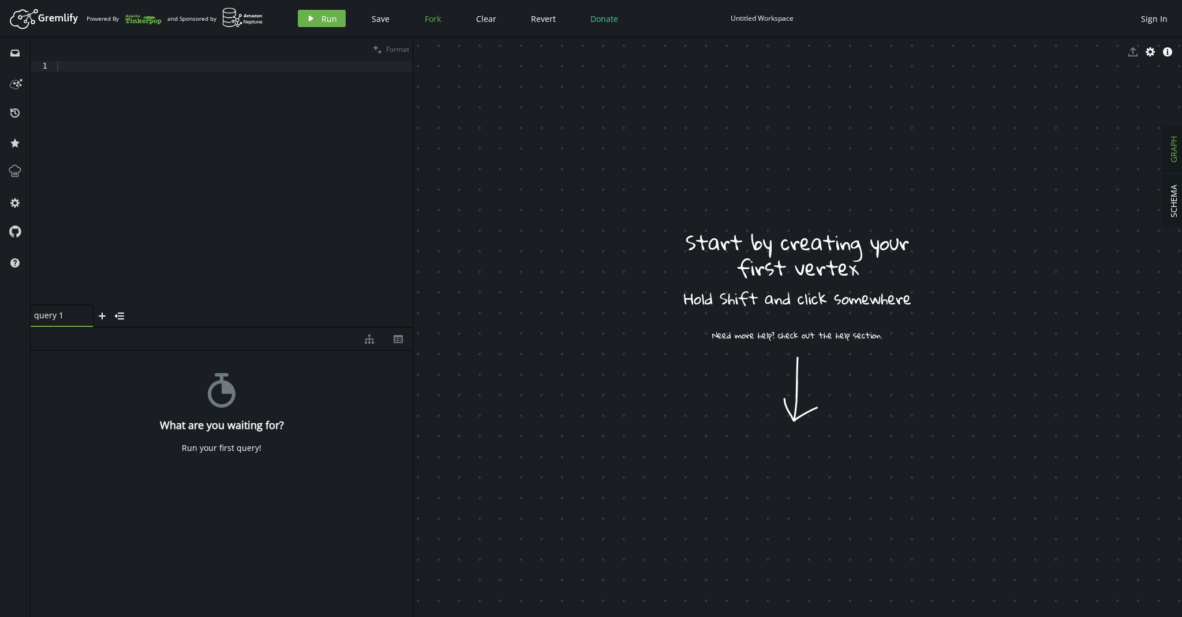
click at [426, 18] on span "Fork" at bounding box center [433, 18] width 16 height 11
click at [548, 20] on span "Revert" at bounding box center [543, 18] width 25 height 11
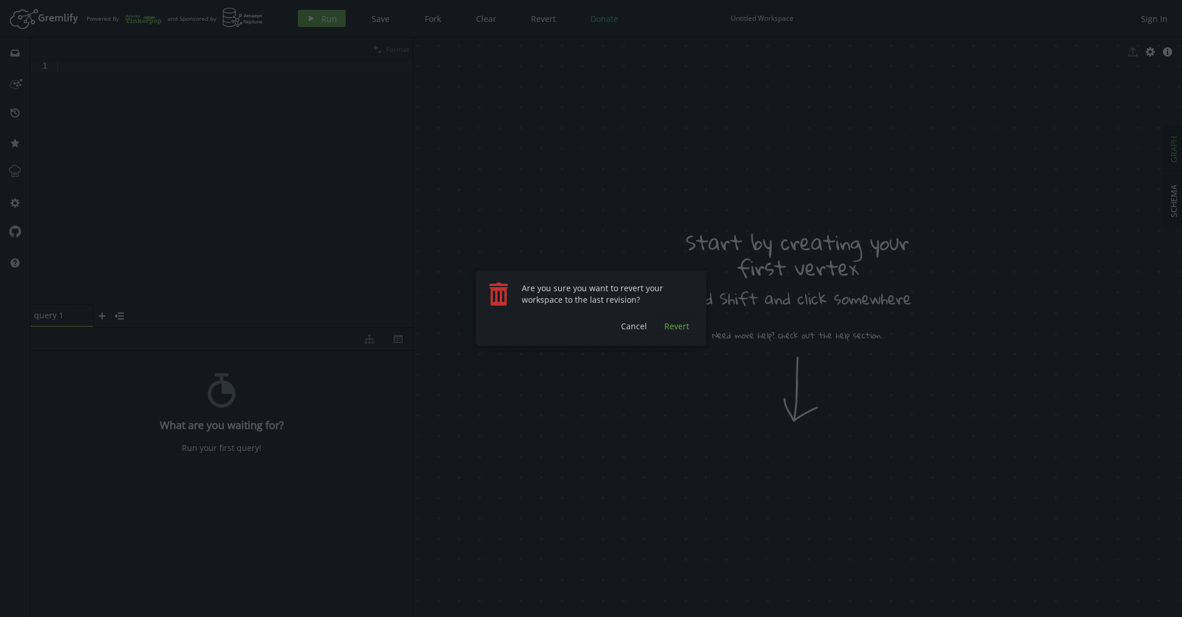
click at [684, 326] on span "Revert" at bounding box center [676, 326] width 25 height 11
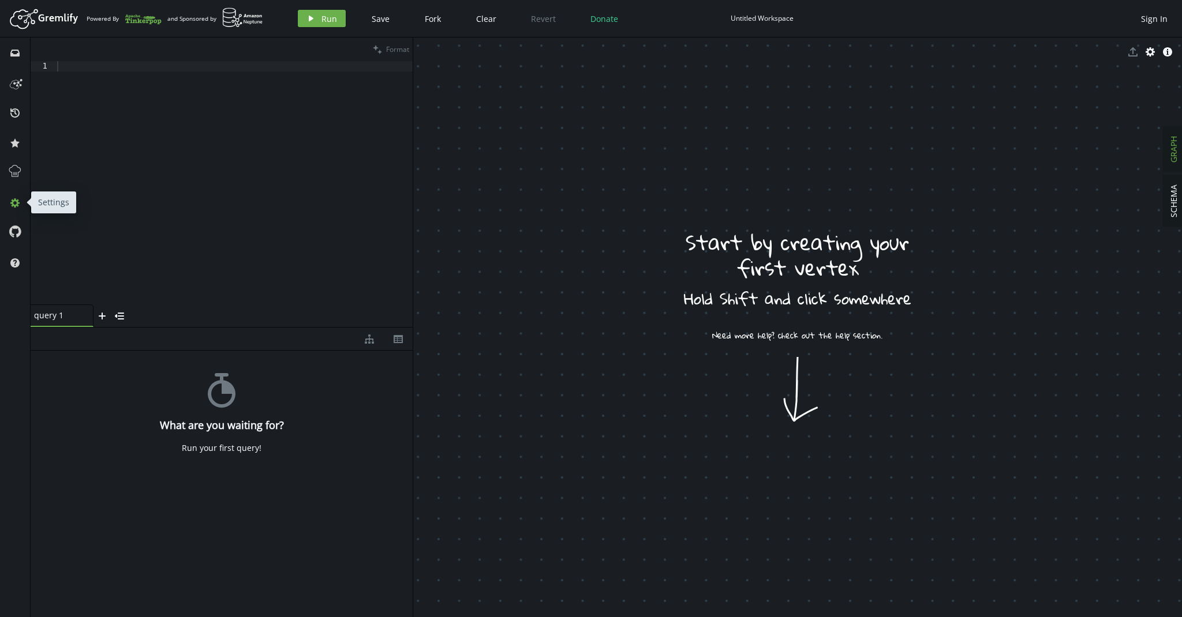
click at [16, 201] on icon at bounding box center [14, 203] width 9 height 9
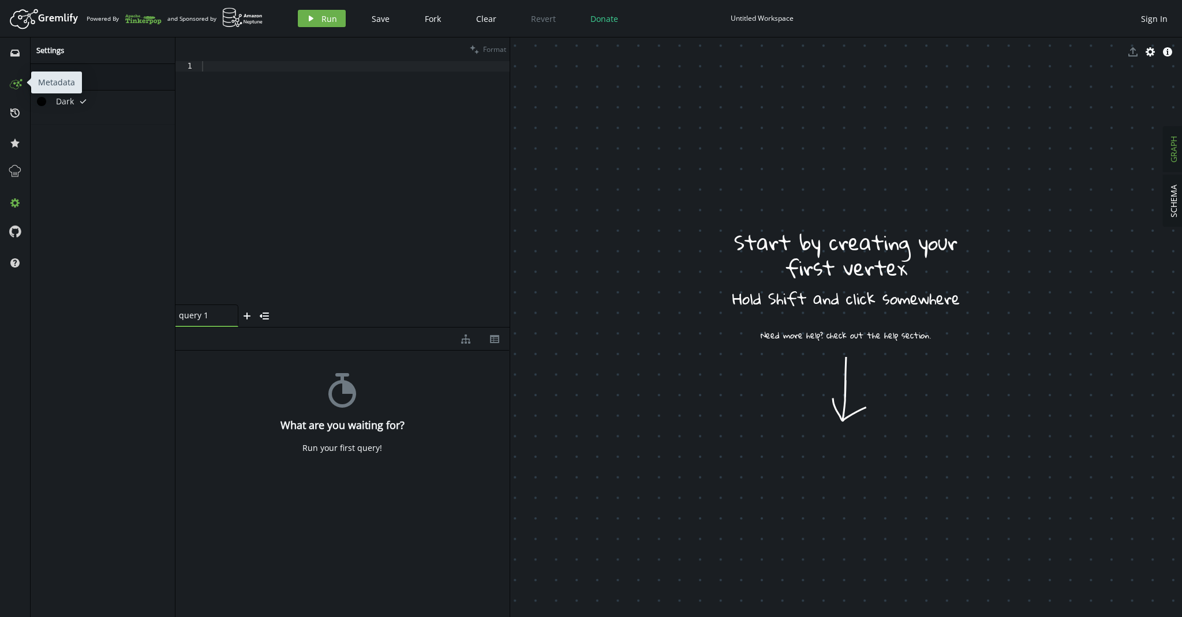
click at [18, 83] on circle at bounding box center [18, 82] width 1 height 1
click at [14, 115] on icon "history" at bounding box center [14, 112] width 9 height 9
click at [14, 140] on icon "star" at bounding box center [14, 142] width 9 height 9
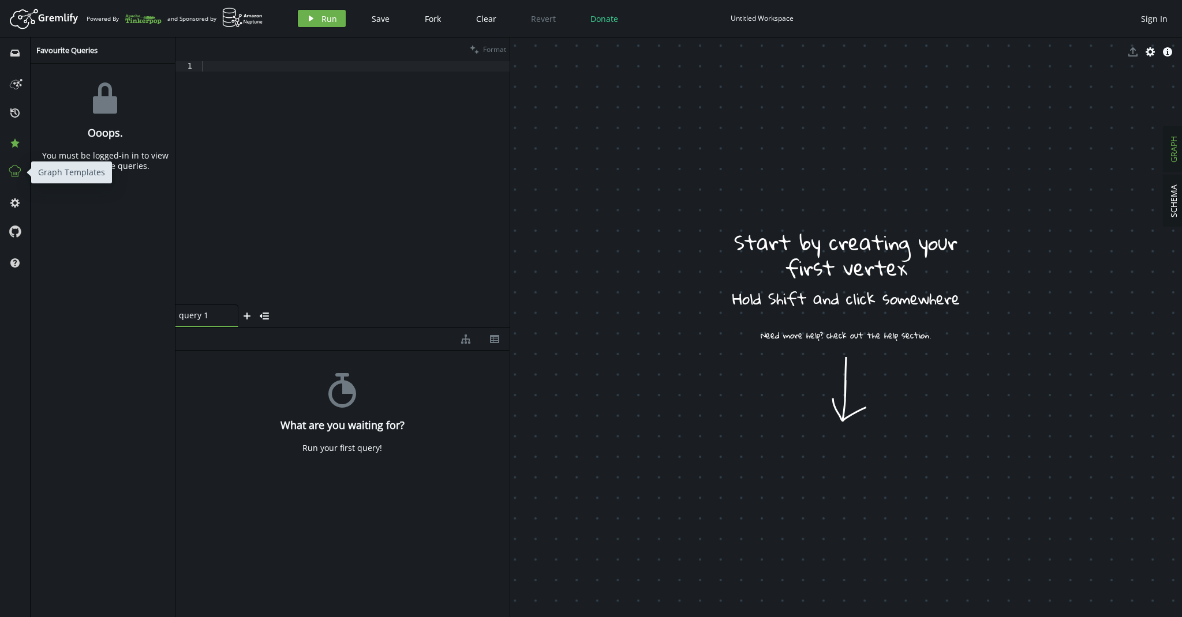
click at [14, 171] on icon at bounding box center [15, 171] width 15 height 15
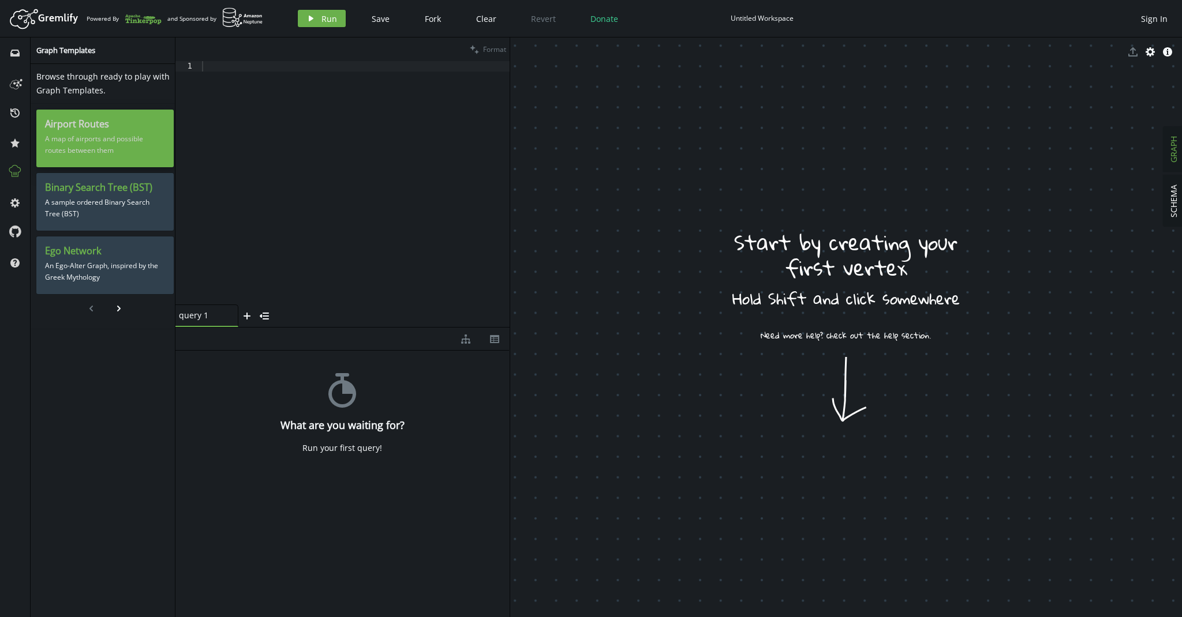
click at [111, 144] on p "A map of airports and possible routes between them" at bounding box center [105, 144] width 120 height 29
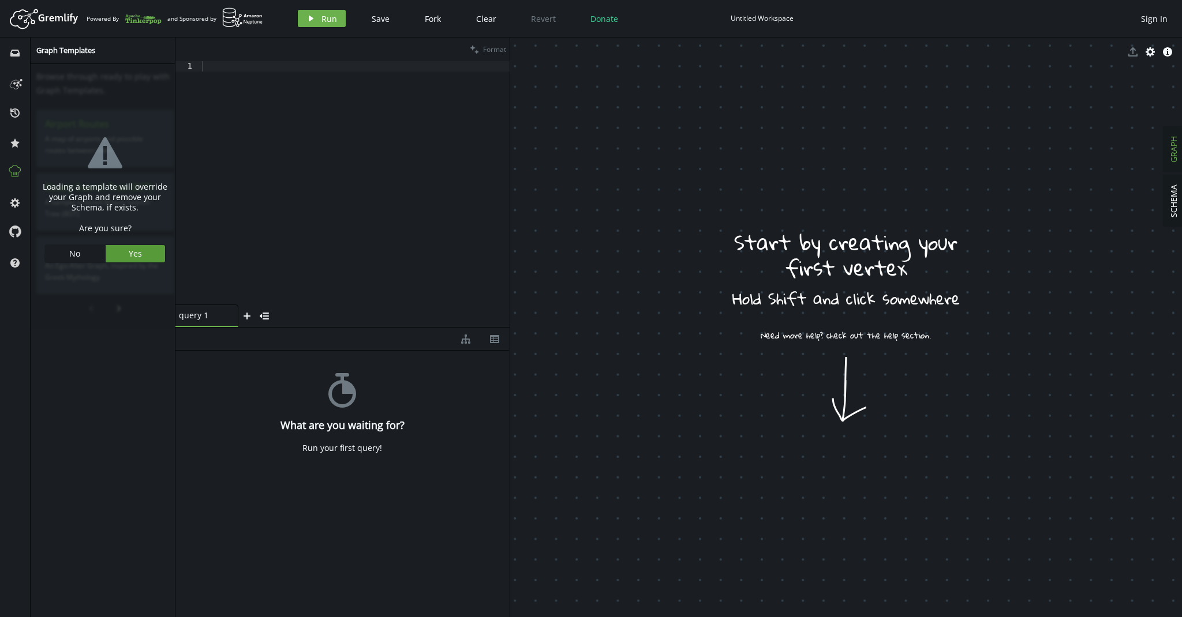
click at [143, 253] on button "Yes" at bounding box center [136, 253] width 60 height 17
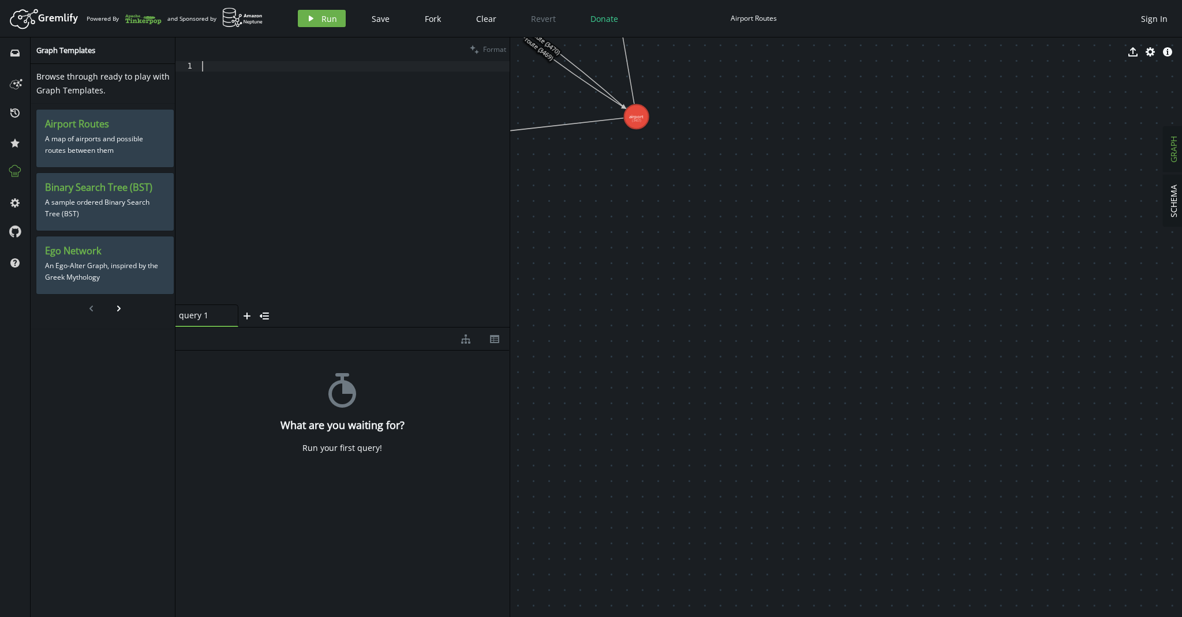
drag, startPoint x: 422, startPoint y: 175, endPoint x: 443, endPoint y: 346, distance: 171.4
click at [442, 347] on div "clean Format 1 XXXXXXXXXXXXXXXXXXXXXXXXXXXXXXXXXXXXXXXXXXXXXXXXXXXXXXXXXXXXXXXX…" at bounding box center [342, 328] width 334 height 580
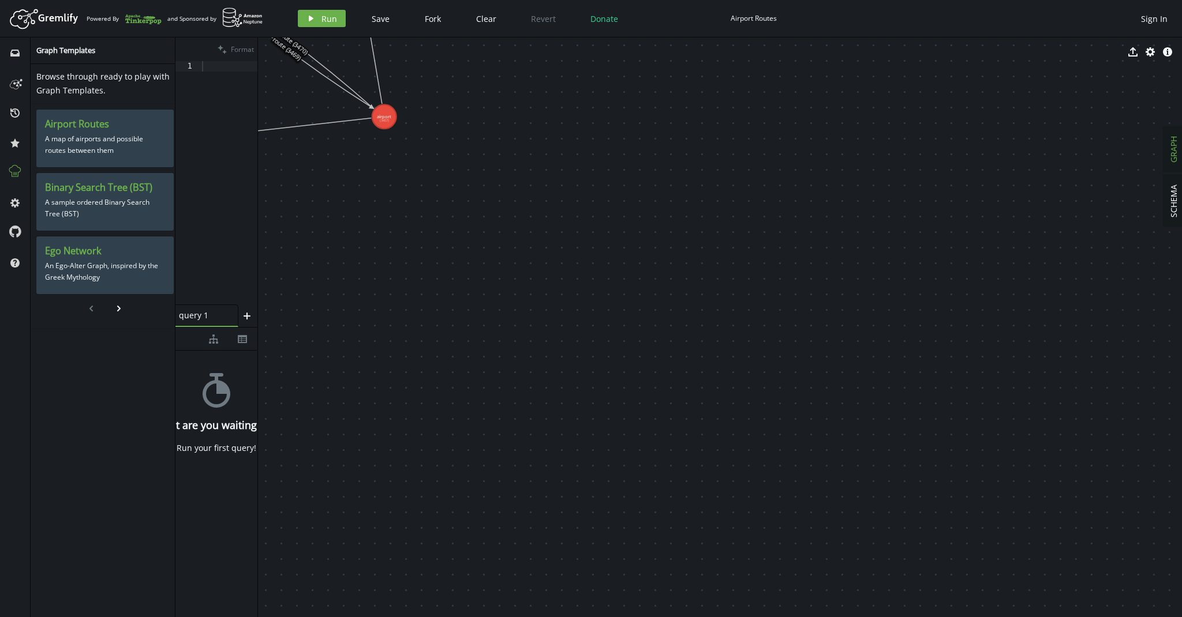
drag, startPoint x: 510, startPoint y: 252, endPoint x: 300, endPoint y: 223, distance: 211.5
click at [258, 242] on div at bounding box center [257, 328] width 1 height 580
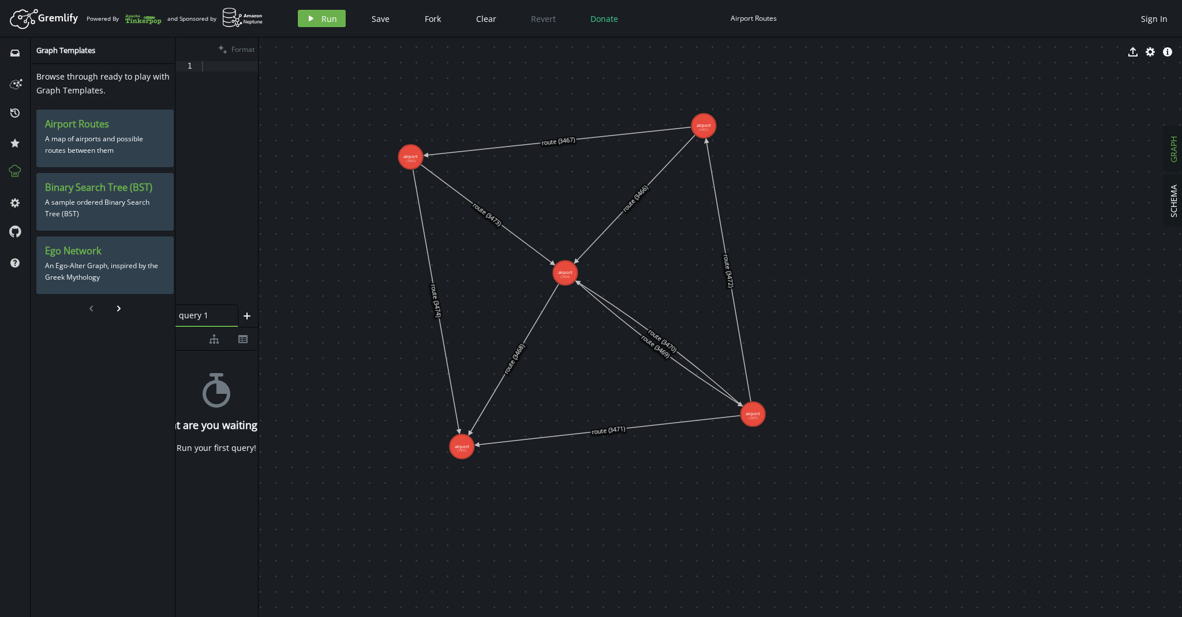
drag, startPoint x: 325, startPoint y: 200, endPoint x: 692, endPoint y: 496, distance: 471.5
click at [430, 21] on span "Fork" at bounding box center [433, 18] width 16 height 11
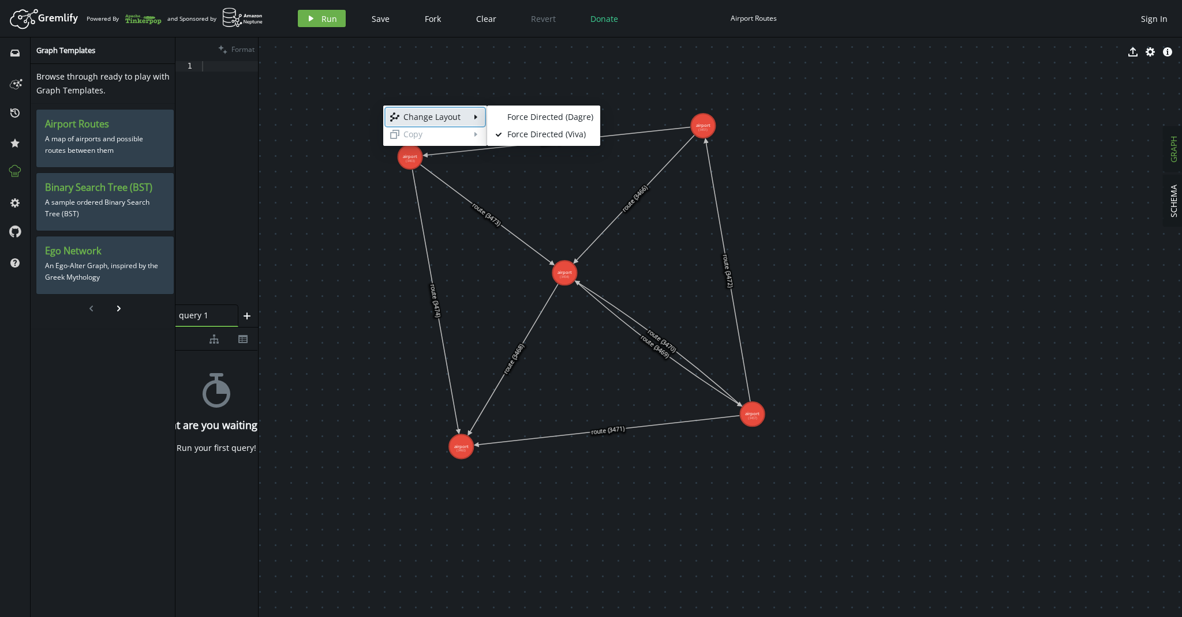
click at [426, 116] on div "Change Layout" at bounding box center [434, 117] width 63 height 12
click at [532, 115] on div "Force Directed (Dagre)" at bounding box center [550, 117] width 86 height 12
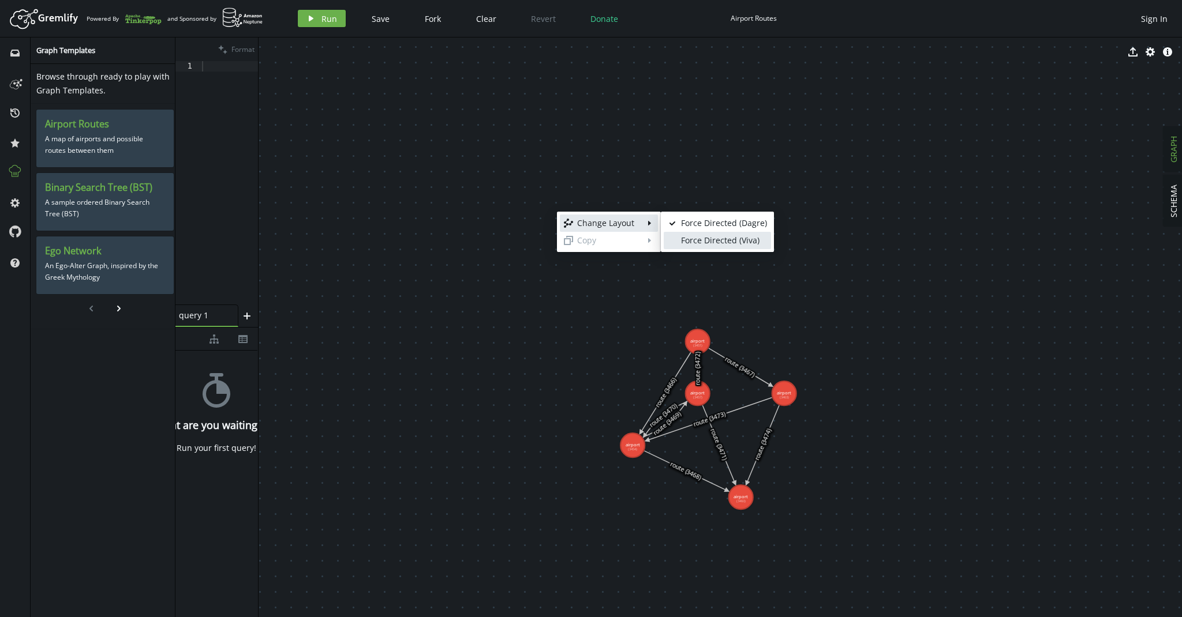
click at [691, 240] on div "Force Directed (Viva)" at bounding box center [724, 241] width 86 height 12
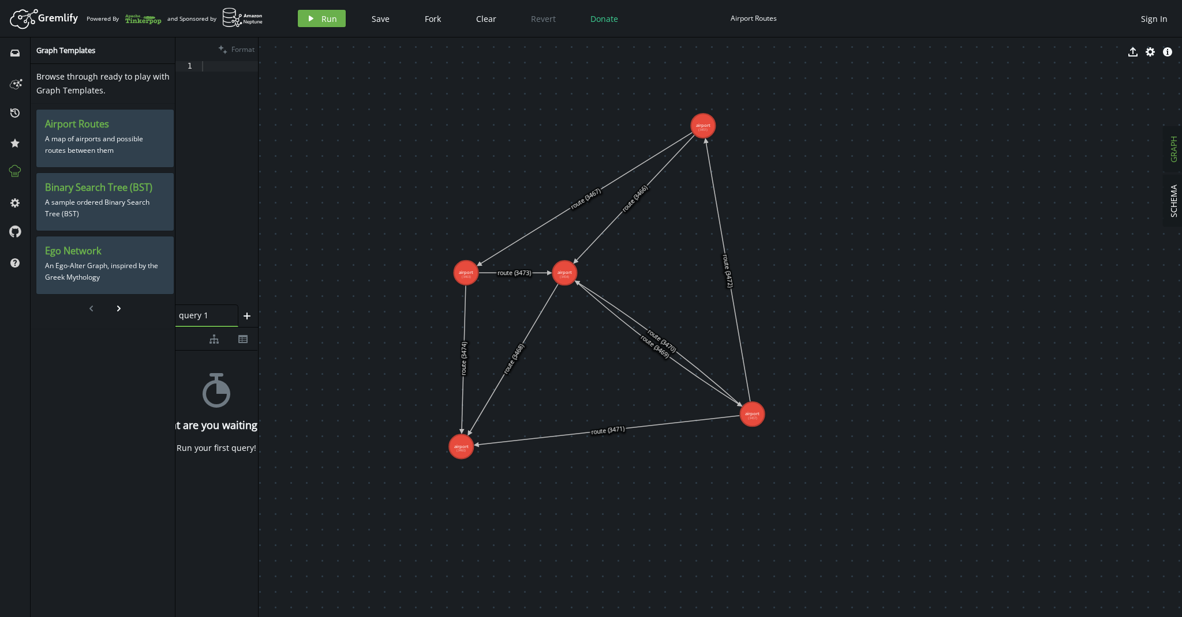
drag, startPoint x: 413, startPoint y: 163, endPoint x: 466, endPoint y: 272, distance: 121.3
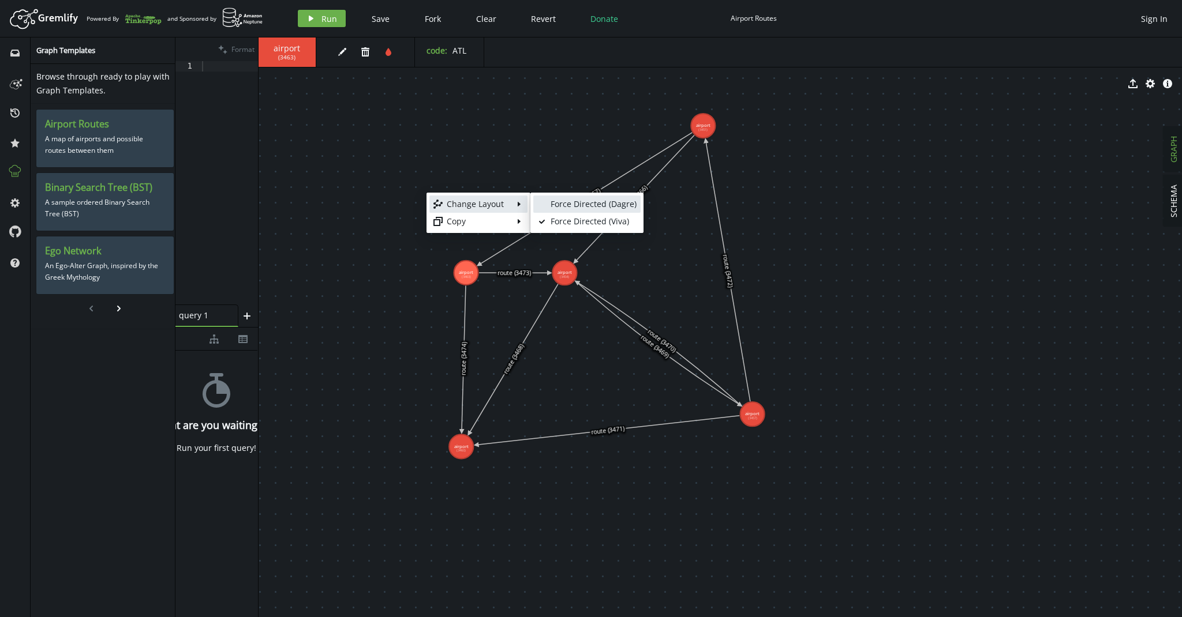
click at [598, 204] on div "Force Directed (Dagre)" at bounding box center [594, 205] width 86 height 12
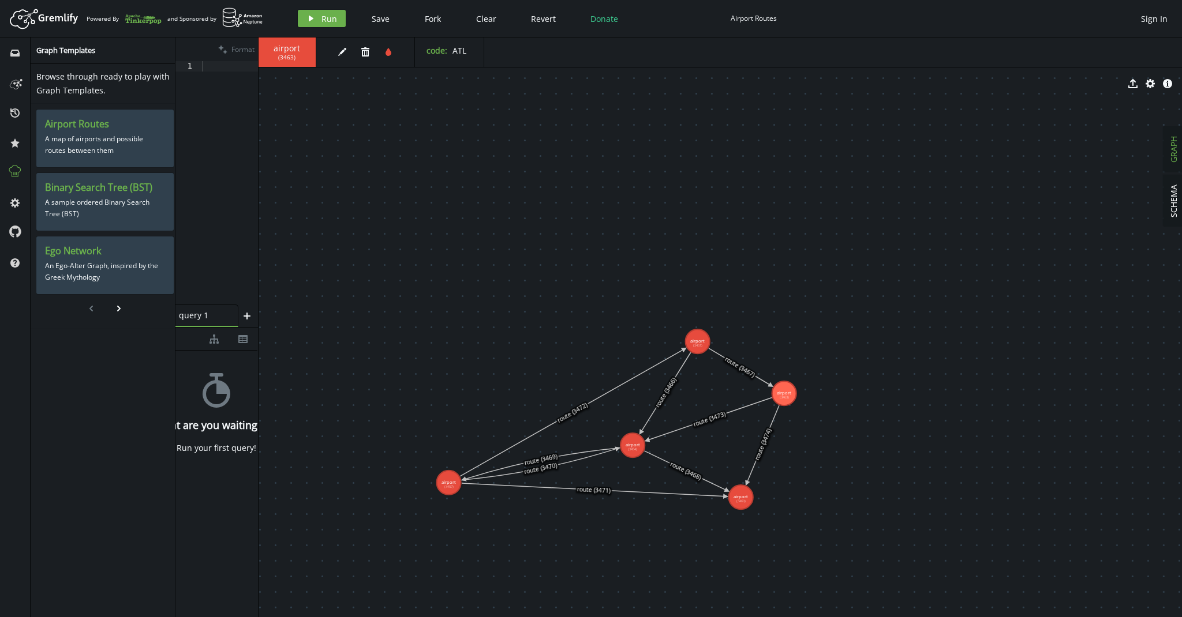
drag, startPoint x: 698, startPoint y: 398, endPoint x: 454, endPoint y: 480, distance: 257.5
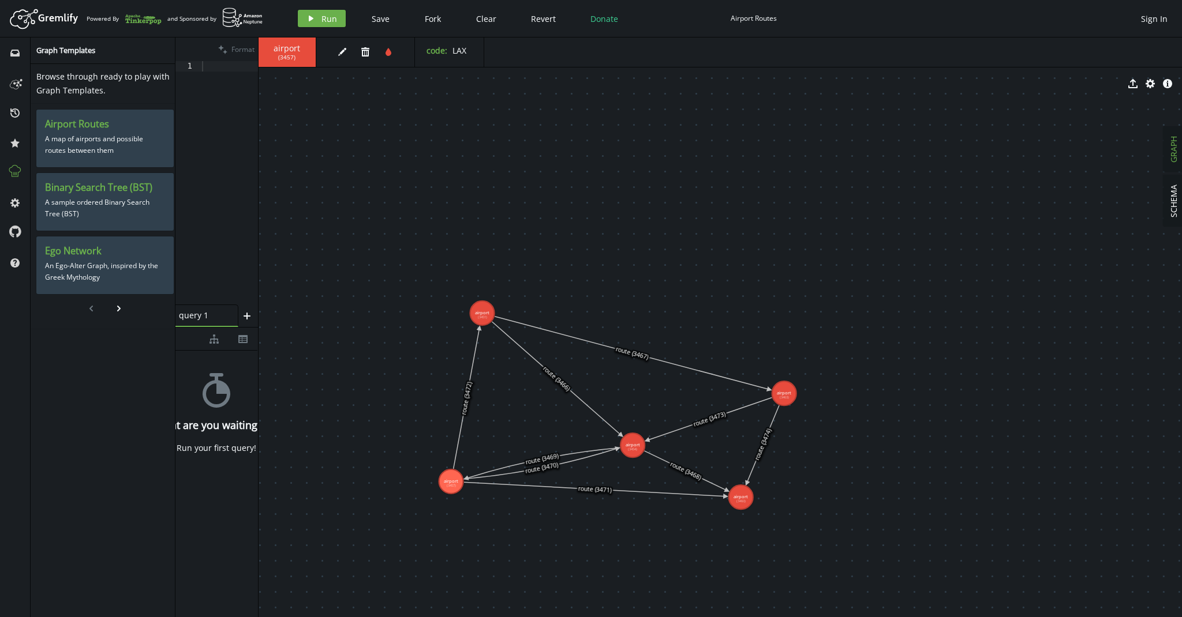
drag, startPoint x: 692, startPoint y: 344, endPoint x: 484, endPoint y: 309, distance: 211.7
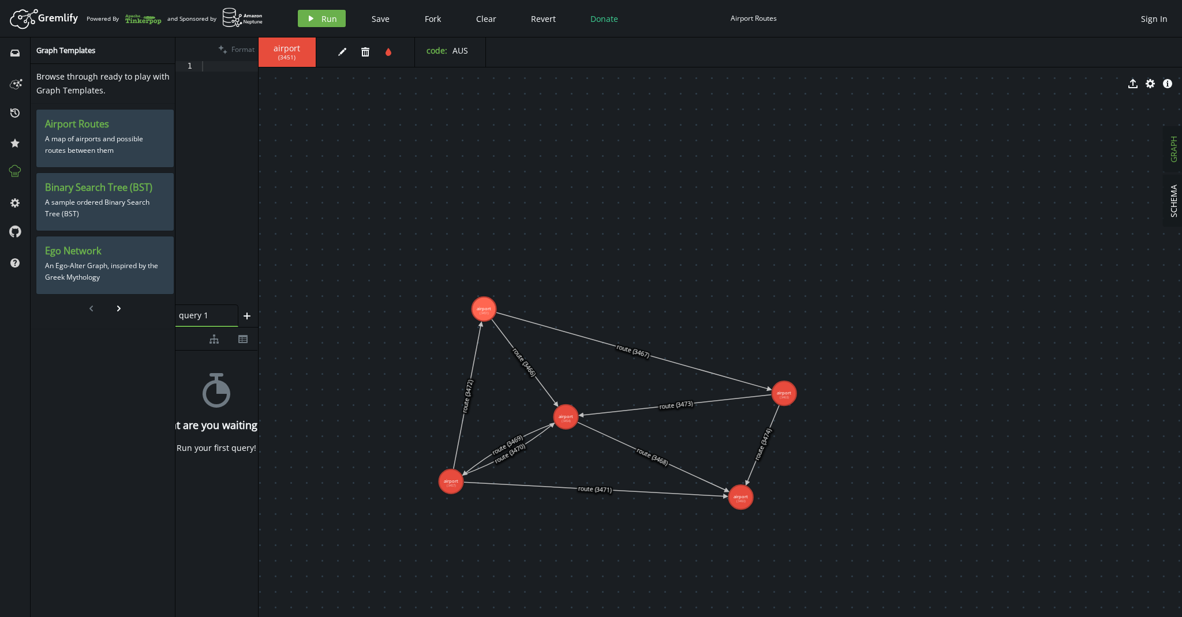
drag, startPoint x: 635, startPoint y: 448, endPoint x: 566, endPoint y: 417, distance: 75.7
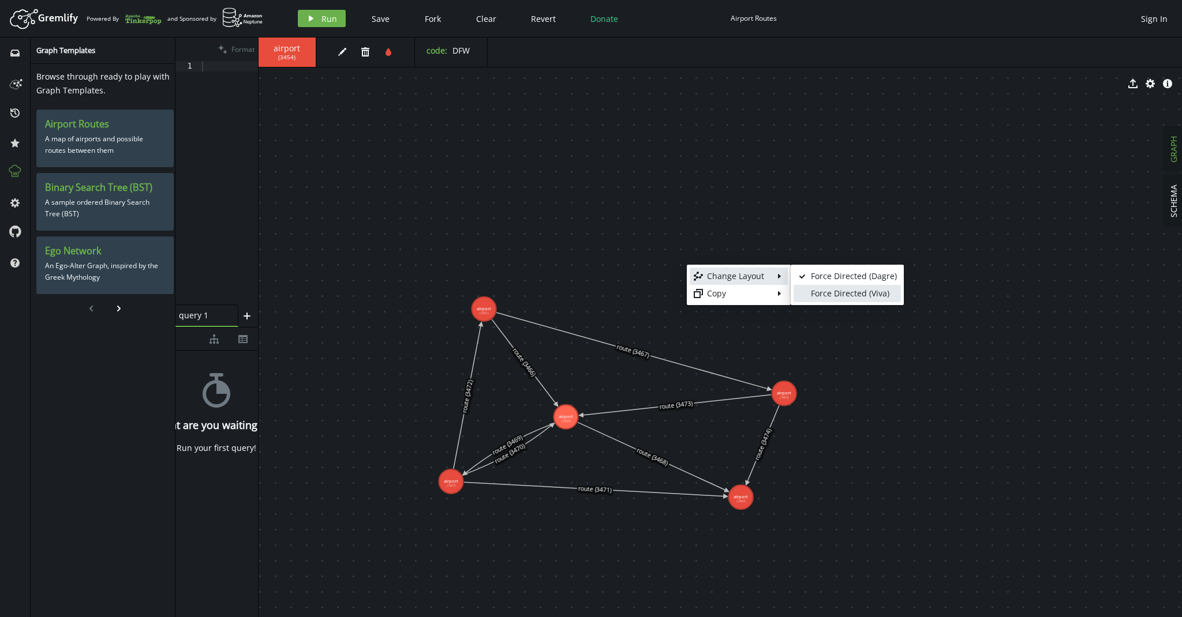
click at [814, 290] on div "Force Directed (Viva)" at bounding box center [854, 294] width 86 height 12
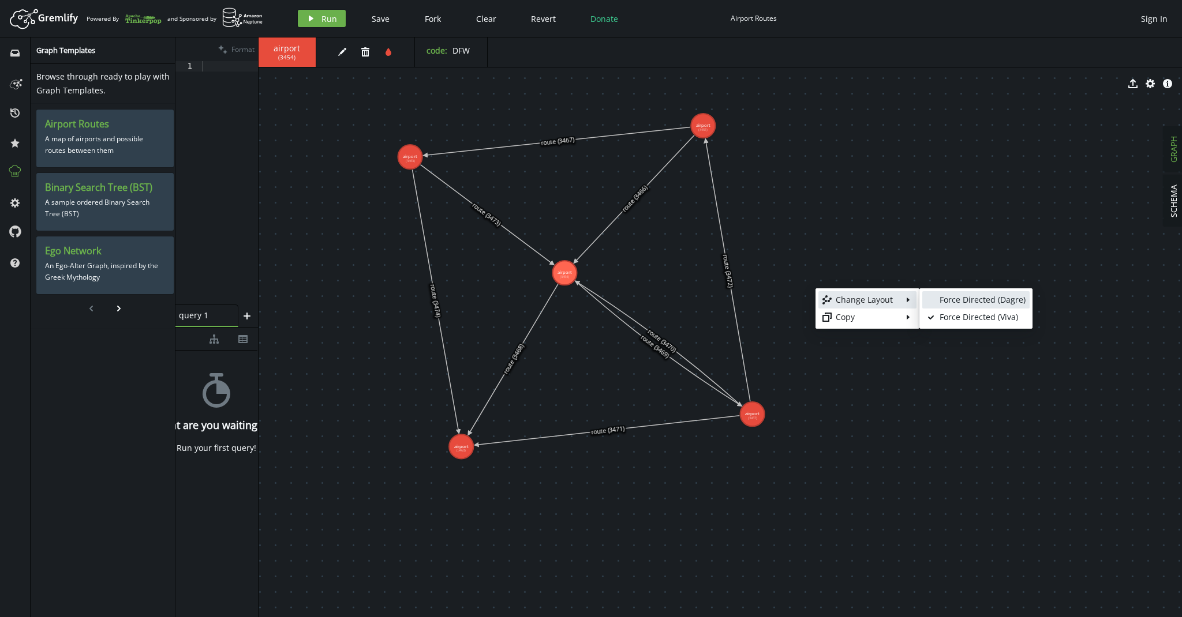
click at [935, 299] on link "blank Force Directed (Dagre)" at bounding box center [975, 299] width 107 height 17
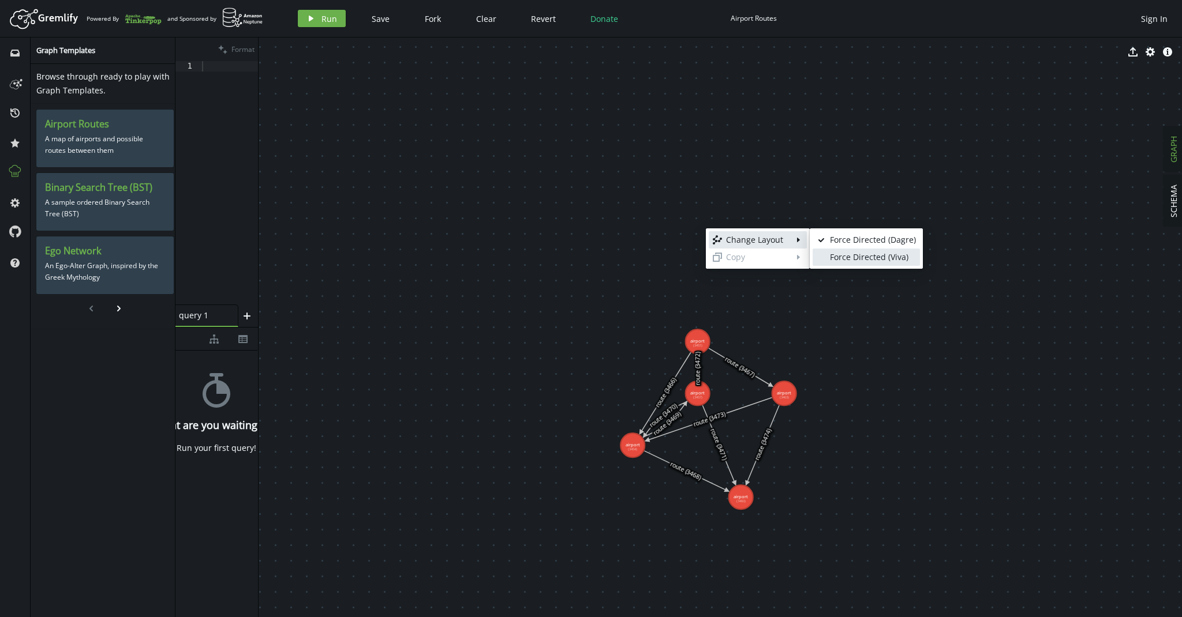
click at [840, 250] on link "blank Force Directed (Viva)" at bounding box center [866, 257] width 107 height 17
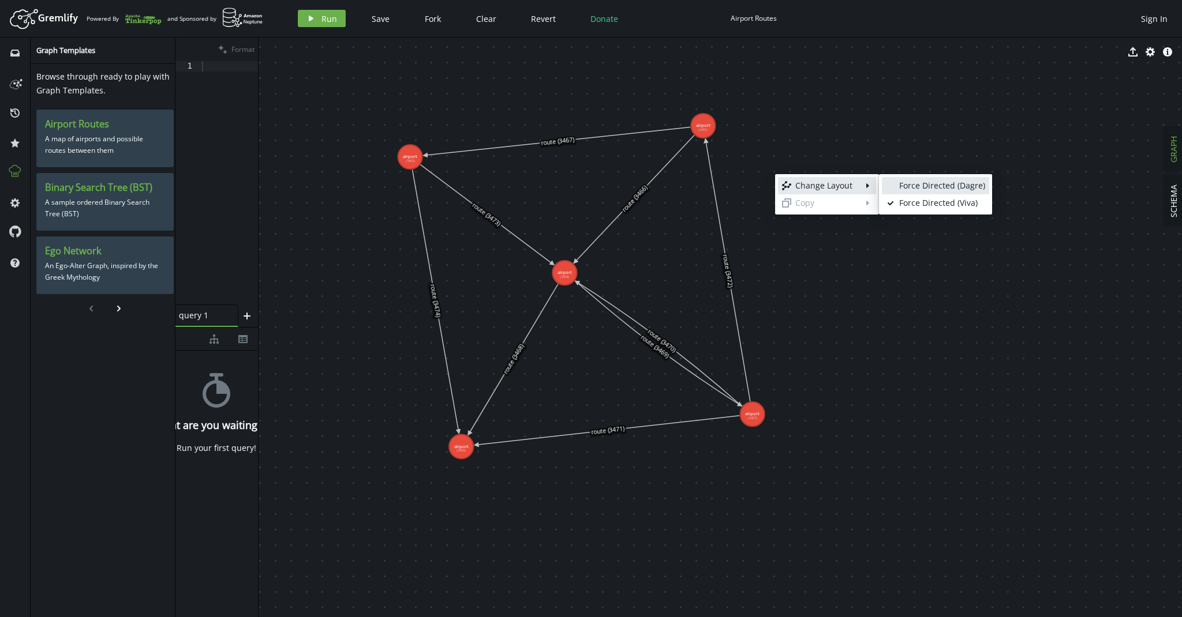
click at [915, 184] on div "Force Directed (Dagre)" at bounding box center [942, 186] width 86 height 12
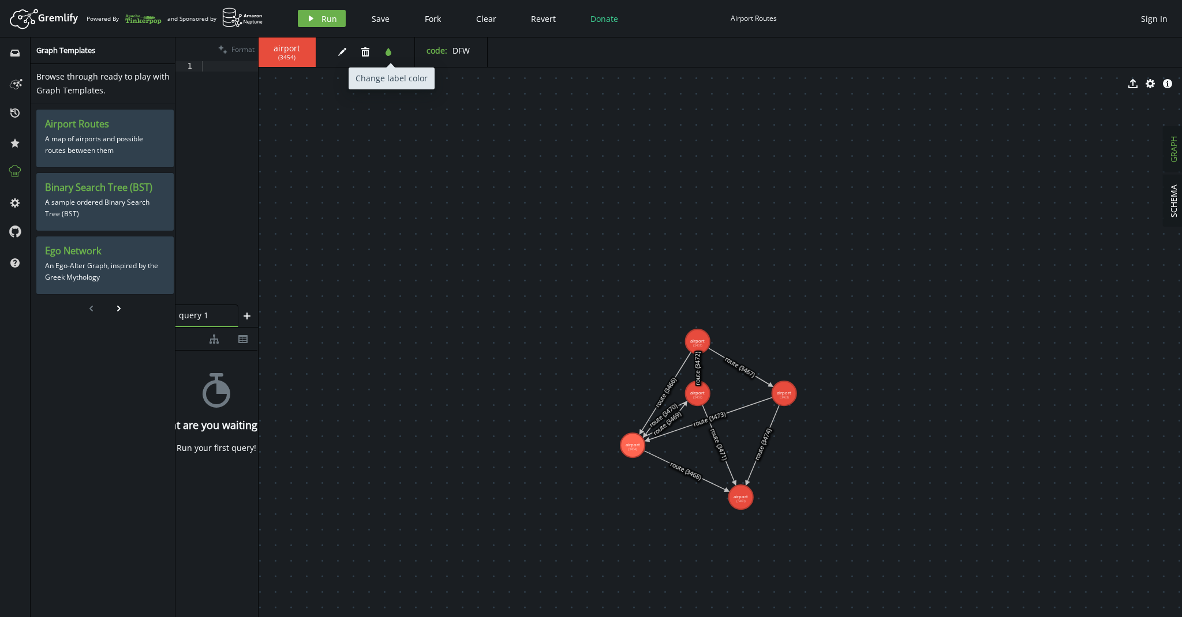
click at [390, 50] on icon "button" at bounding box center [388, 52] width 6 height 8
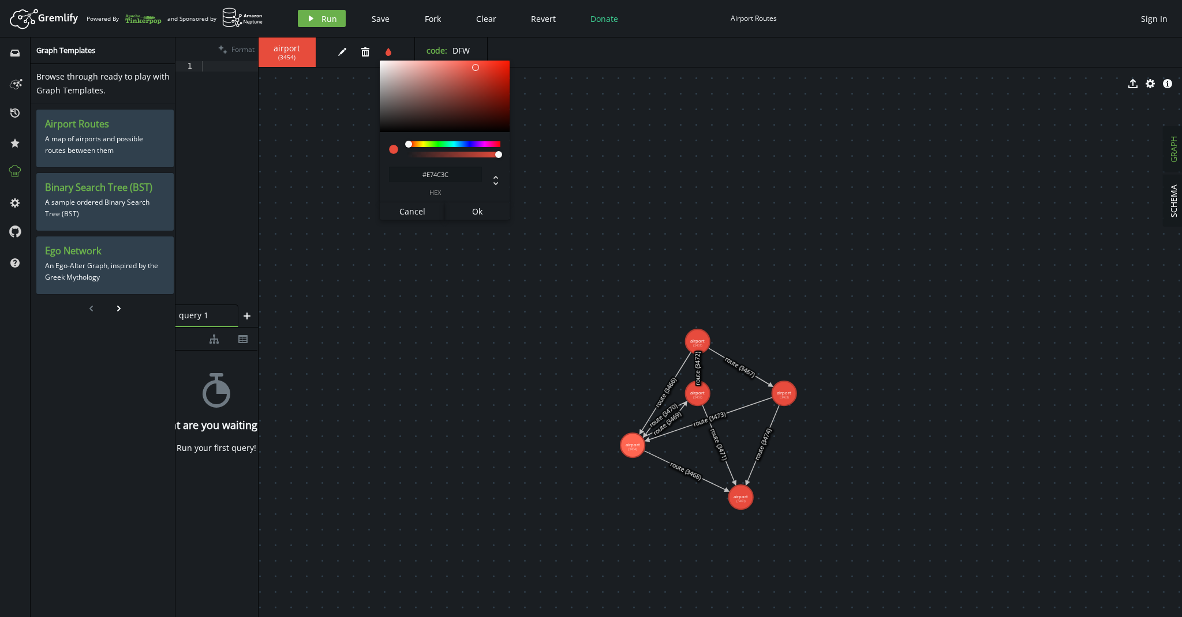
type input "#69E73C"
click at [434, 142] on div at bounding box center [453, 144] width 93 height 6
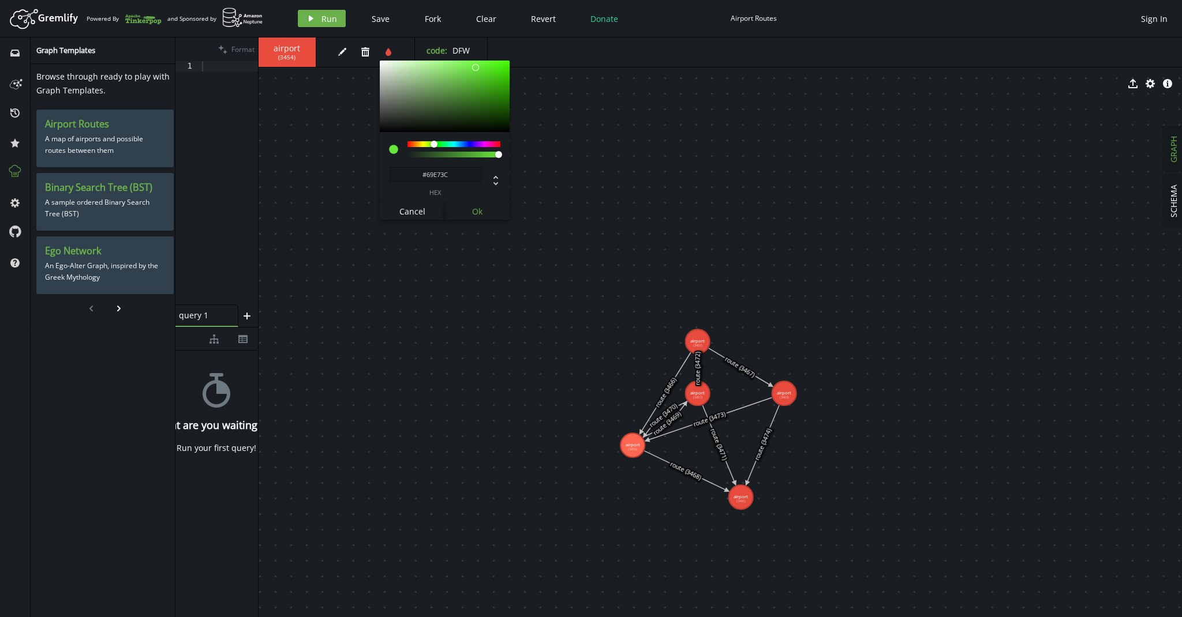
click at [476, 214] on span "Ok" at bounding box center [477, 211] width 10 height 11
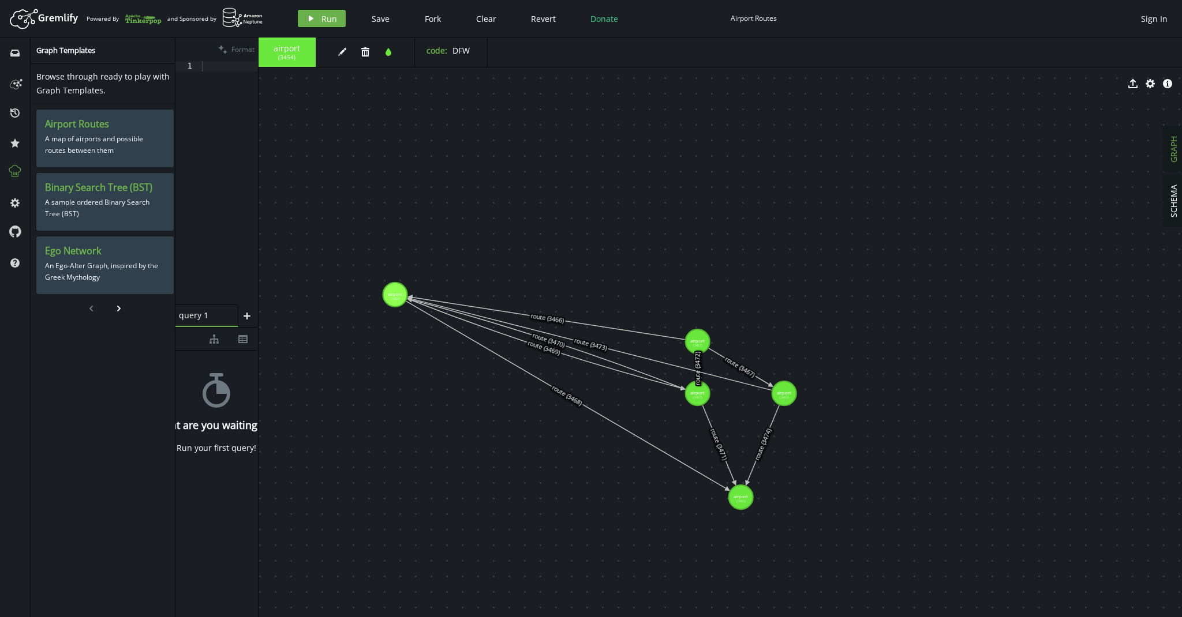
drag, startPoint x: 621, startPoint y: 445, endPoint x: 395, endPoint y: 295, distance: 272.2
drag, startPoint x: 694, startPoint y: 336, endPoint x: 508, endPoint y: 156, distance: 258.7
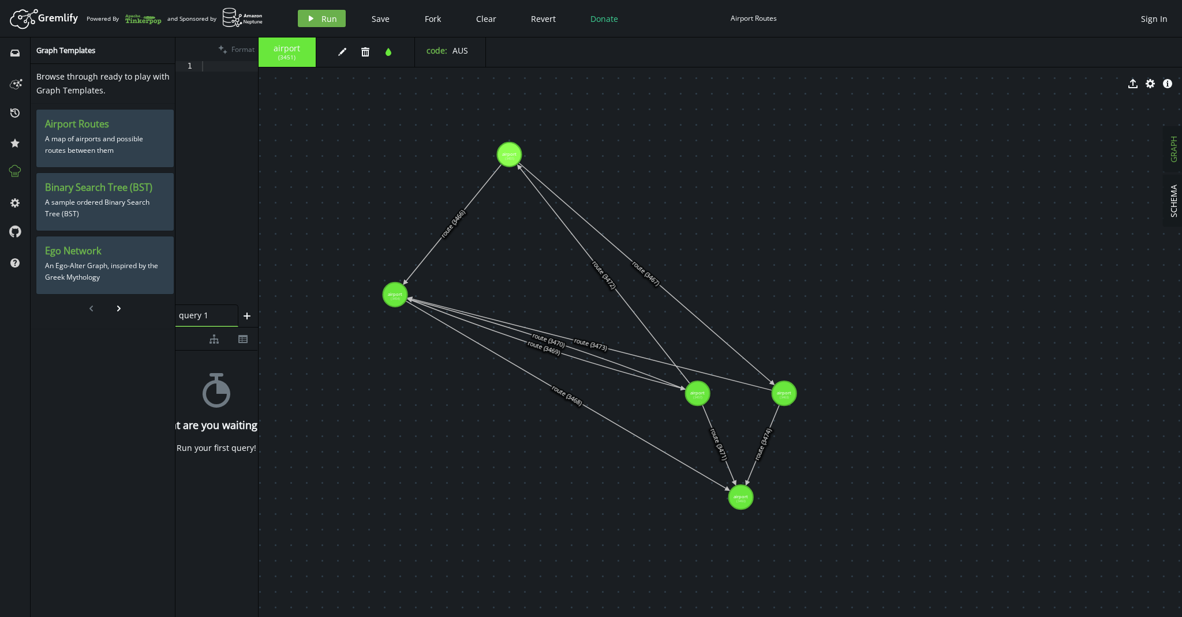
click at [469, 201] on icon at bounding box center [453, 223] width 96 height 118
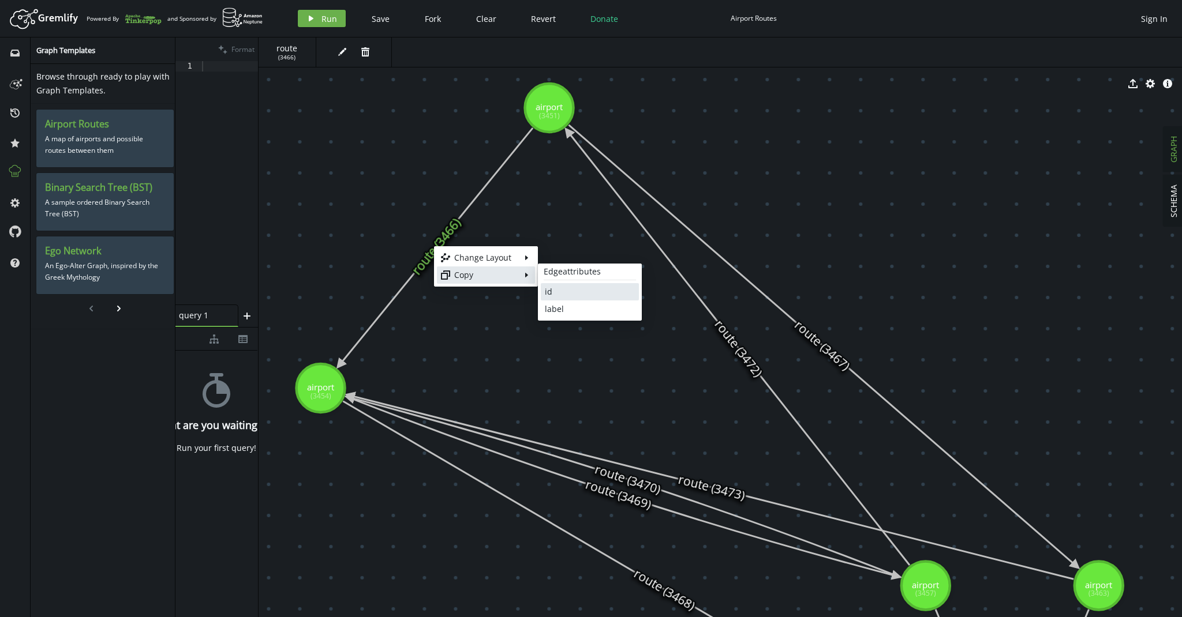
click at [559, 289] on div "id" at bounding box center [590, 292] width 90 height 12
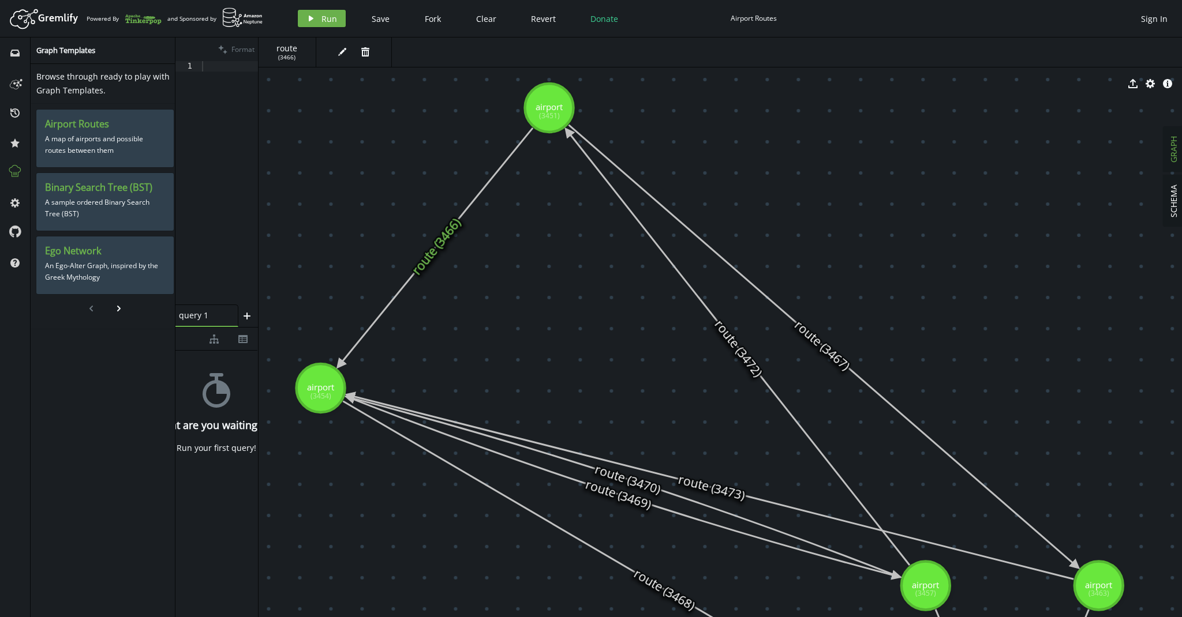
click at [444, 239] on icon at bounding box center [435, 246] width 193 height 237
click at [338, 48] on icon "edit" at bounding box center [342, 51] width 9 height 9
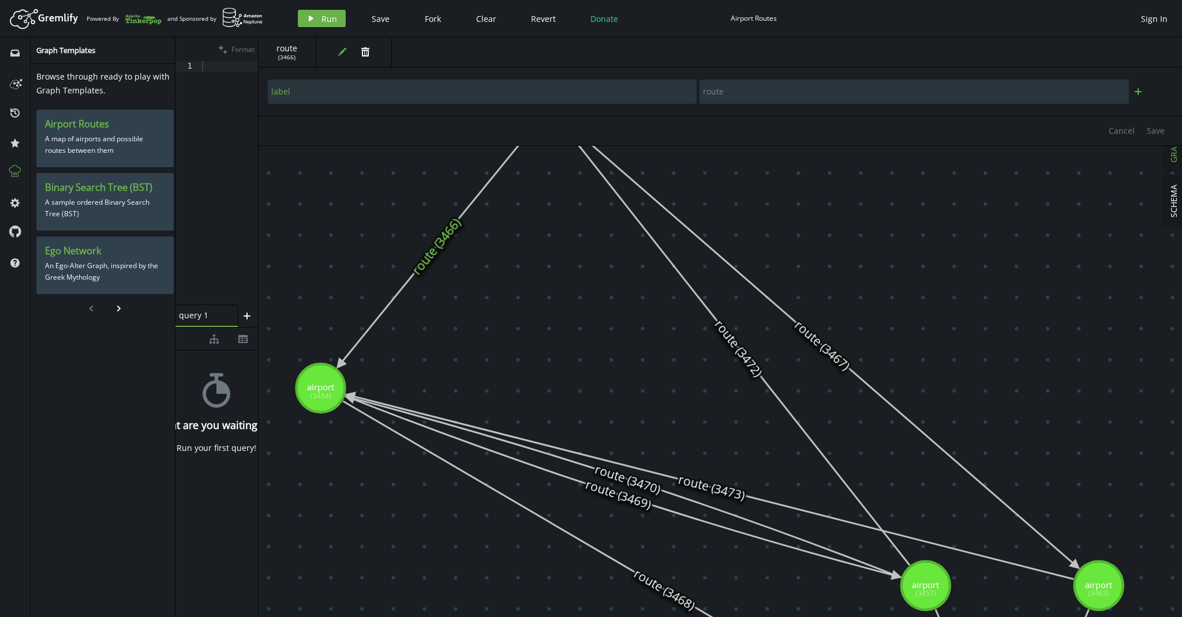
click at [1136, 91] on icon "button" at bounding box center [1138, 91] width 7 height 7
drag, startPoint x: 294, startPoint y: 121, endPoint x: 448, endPoint y: 158, distance: 158.3
click at [301, 121] on input "text" at bounding box center [482, 123] width 429 height 24
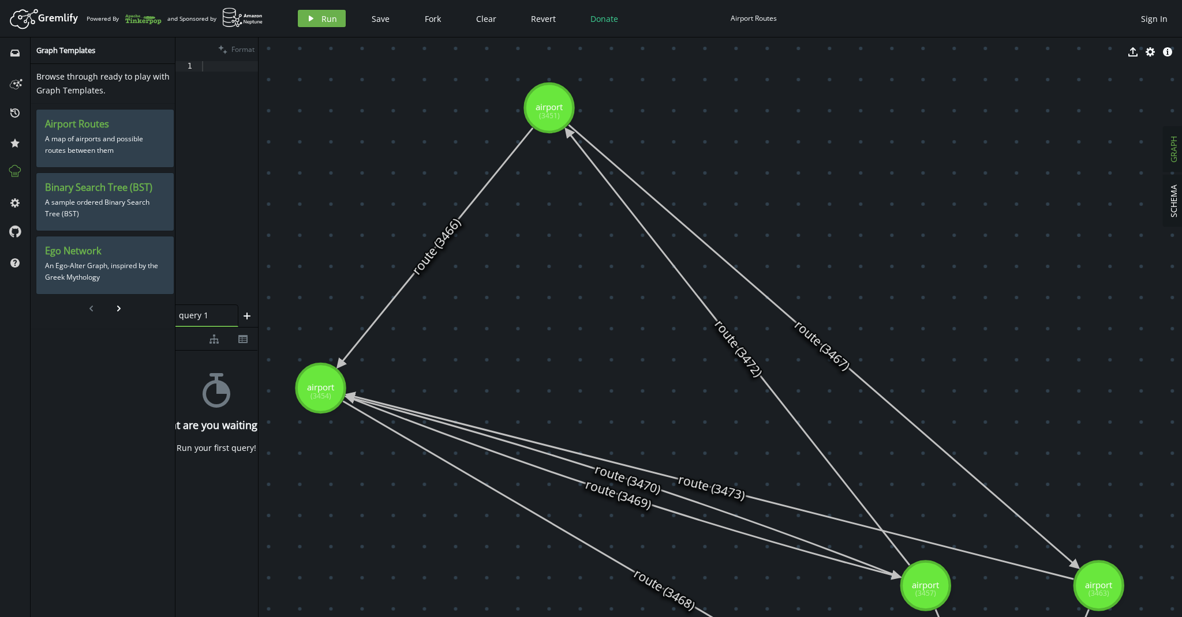
click at [1135, 54] on icon "export" at bounding box center [1132, 51] width 9 height 9
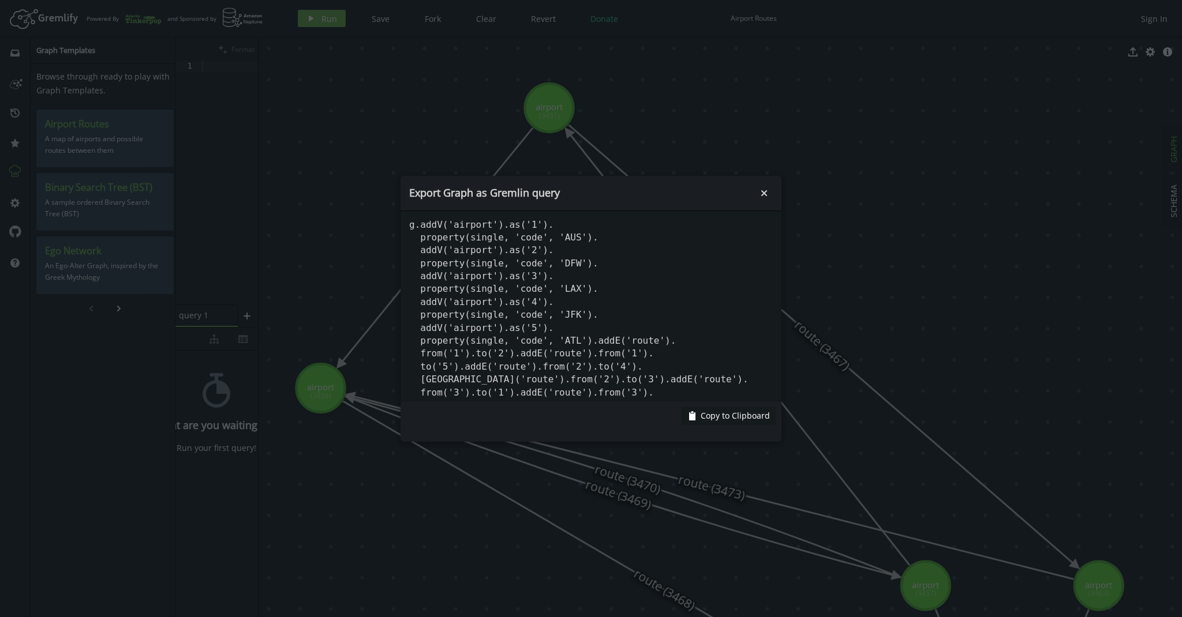
drag, startPoint x: 901, startPoint y: 286, endPoint x: 846, endPoint y: 256, distance: 63.0
click at [901, 286] on body "Artboard Created with Sketch. Powered By and Sponsored by play Run Save Fork Cl…" at bounding box center [591, 308] width 1182 height 617
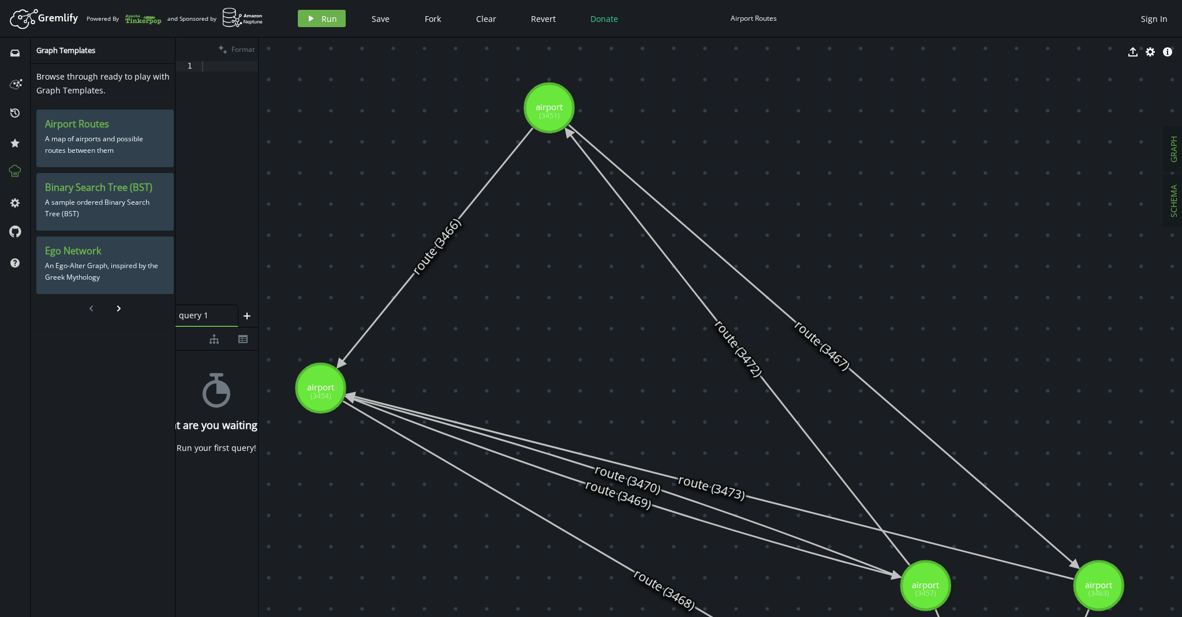
click at [1175, 204] on span "SCHEMA" at bounding box center [1172, 201] width 11 height 33
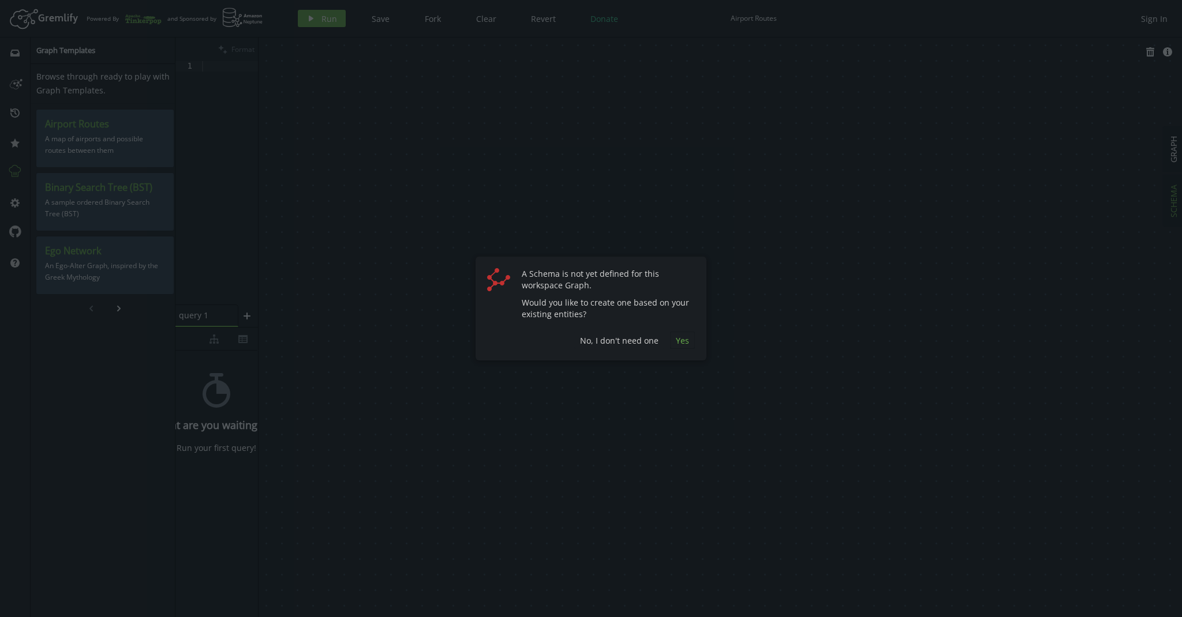
click at [682, 339] on span "Yes" at bounding box center [682, 340] width 13 height 11
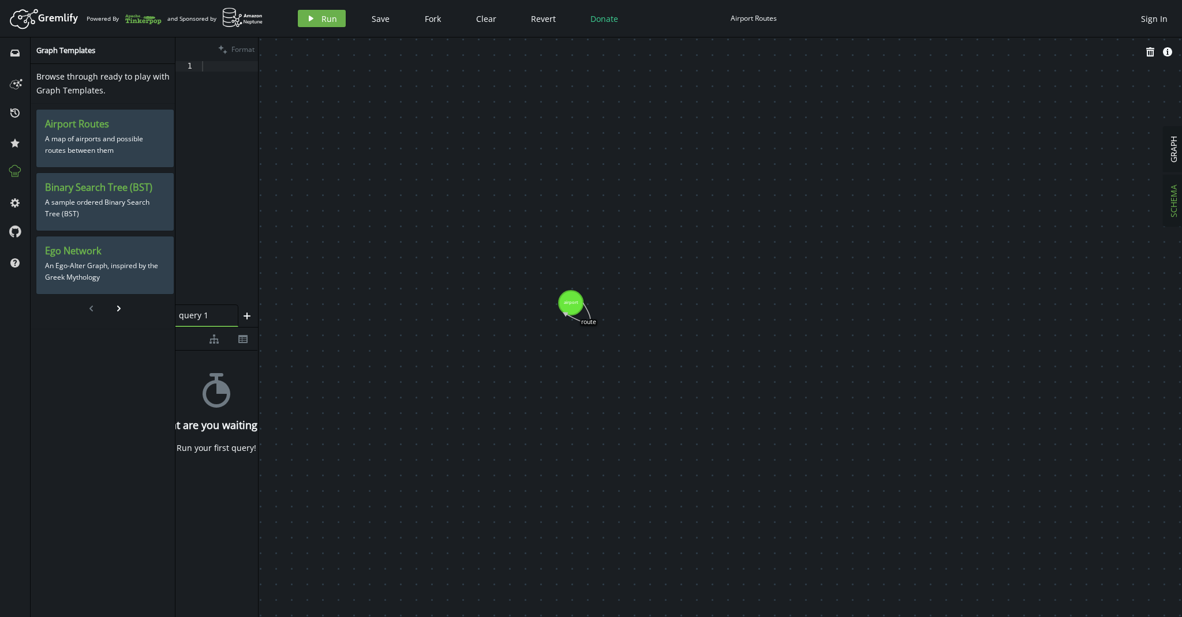
drag, startPoint x: 305, startPoint y: 111, endPoint x: 606, endPoint y: 365, distance: 394.0
click at [429, 19] on span "Fork" at bounding box center [433, 18] width 16 height 11
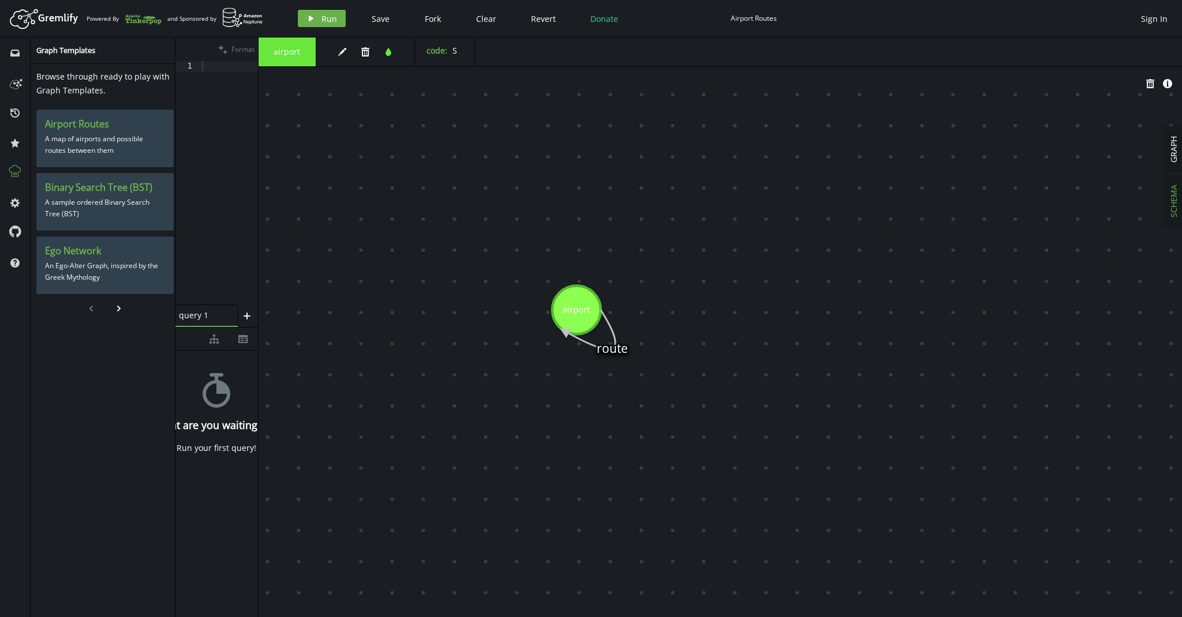
click at [1170, 151] on span "GRAPH" at bounding box center [1172, 149] width 11 height 27
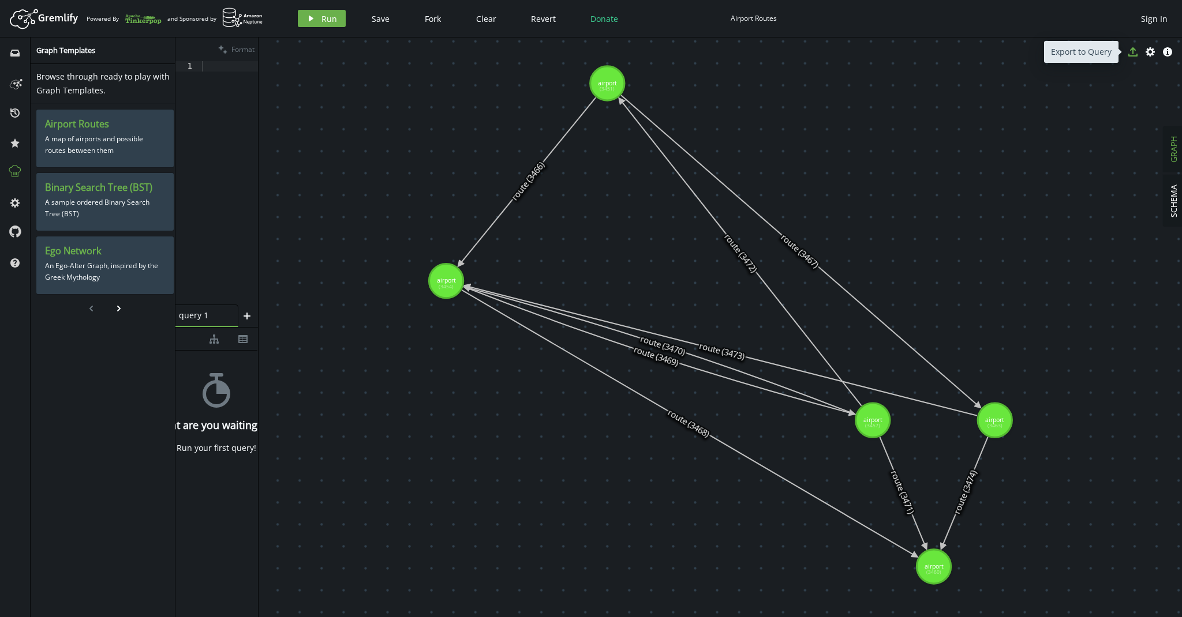
click at [1132, 53] on icon "export" at bounding box center [1132, 51] width 9 height 9
click at [877, 218] on body "Artboard Created with Sketch. Powered By and Sponsored by play Run Save Fork Cl…" at bounding box center [591, 308] width 1182 height 617
